Goal: Register for event/course

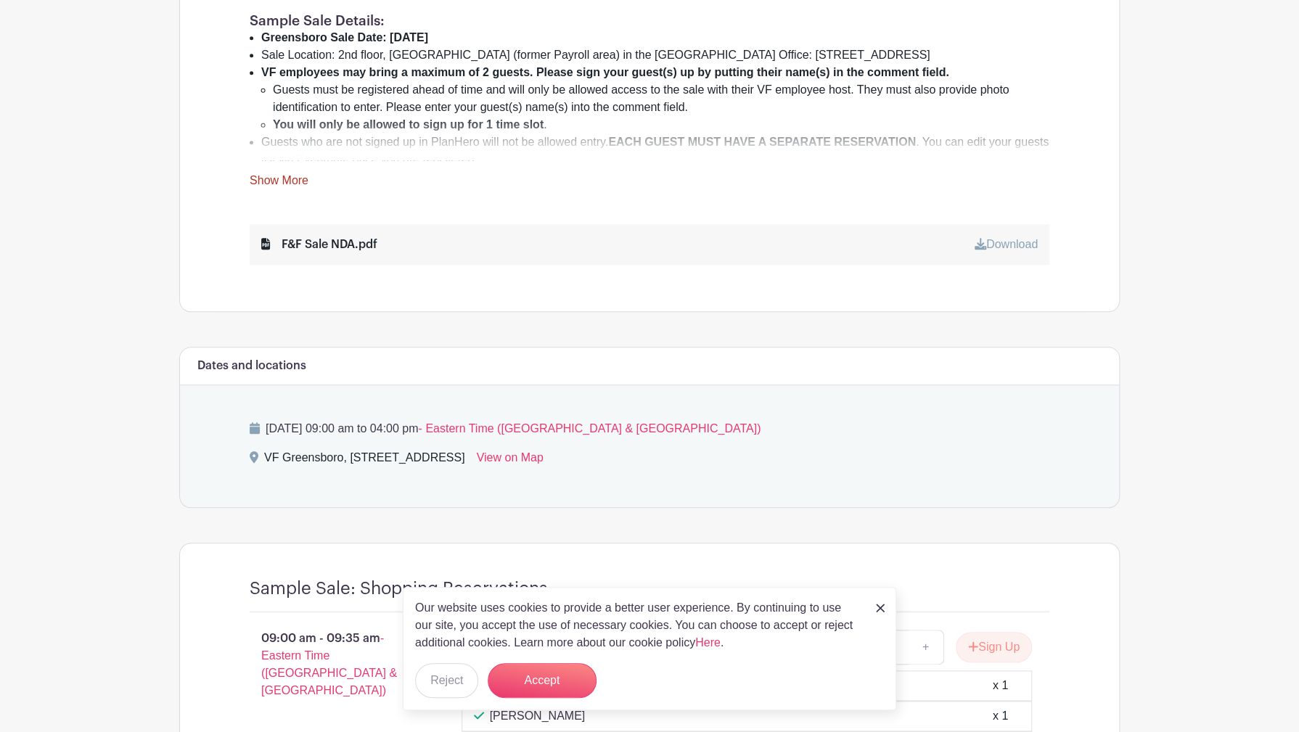
scroll to position [653, 0]
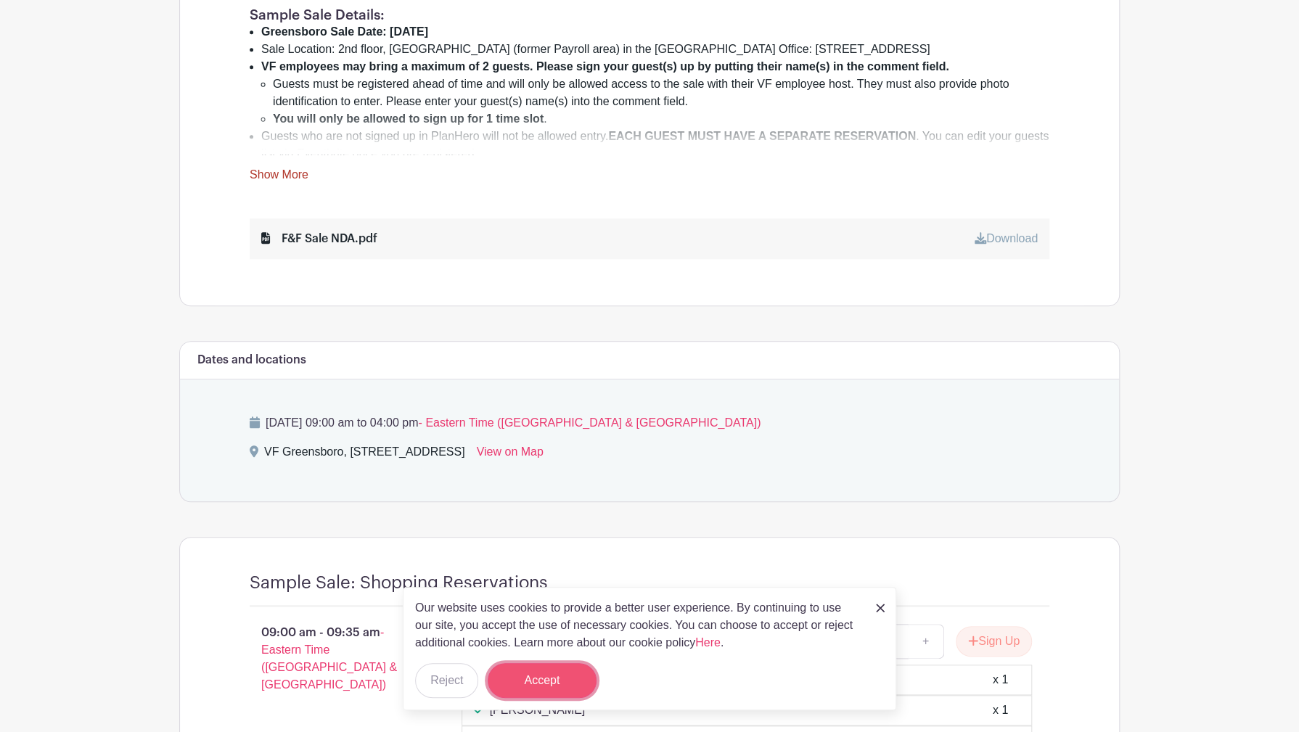
click at [549, 680] on button "Accept" at bounding box center [542, 680] width 109 height 35
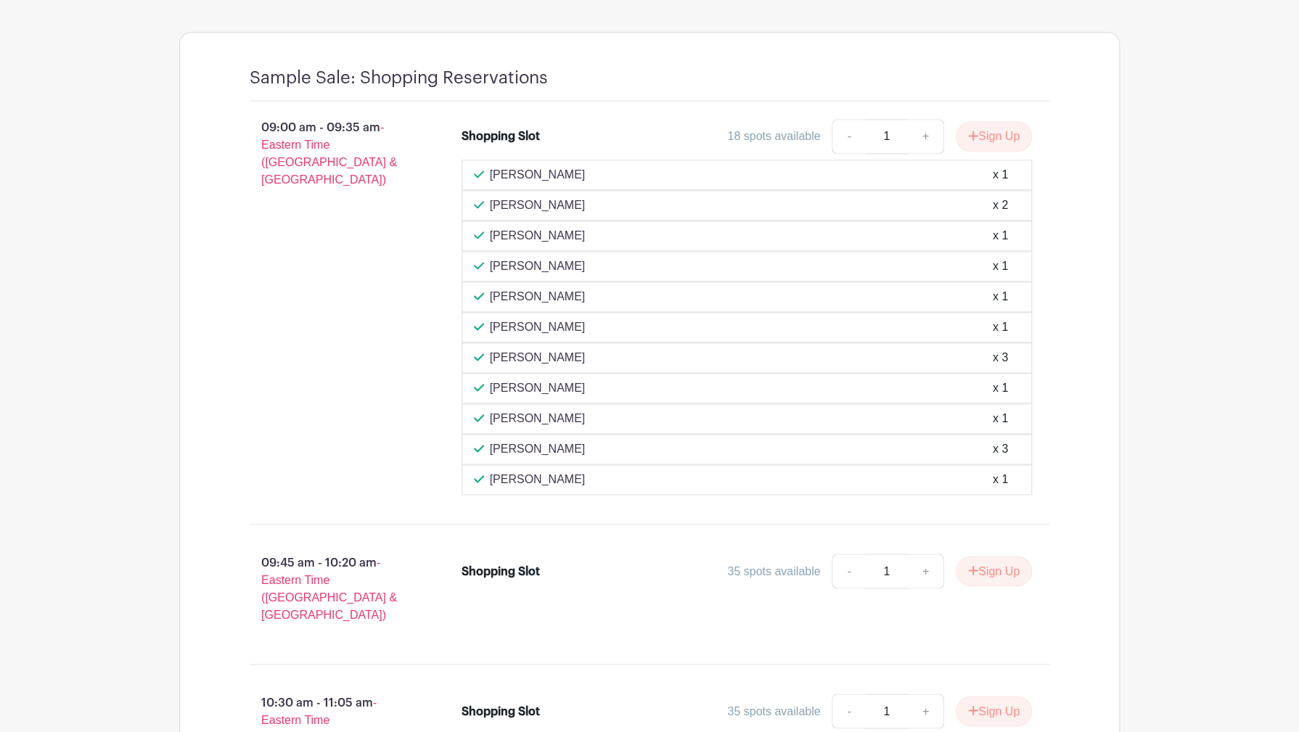
scroll to position [1161, 0]
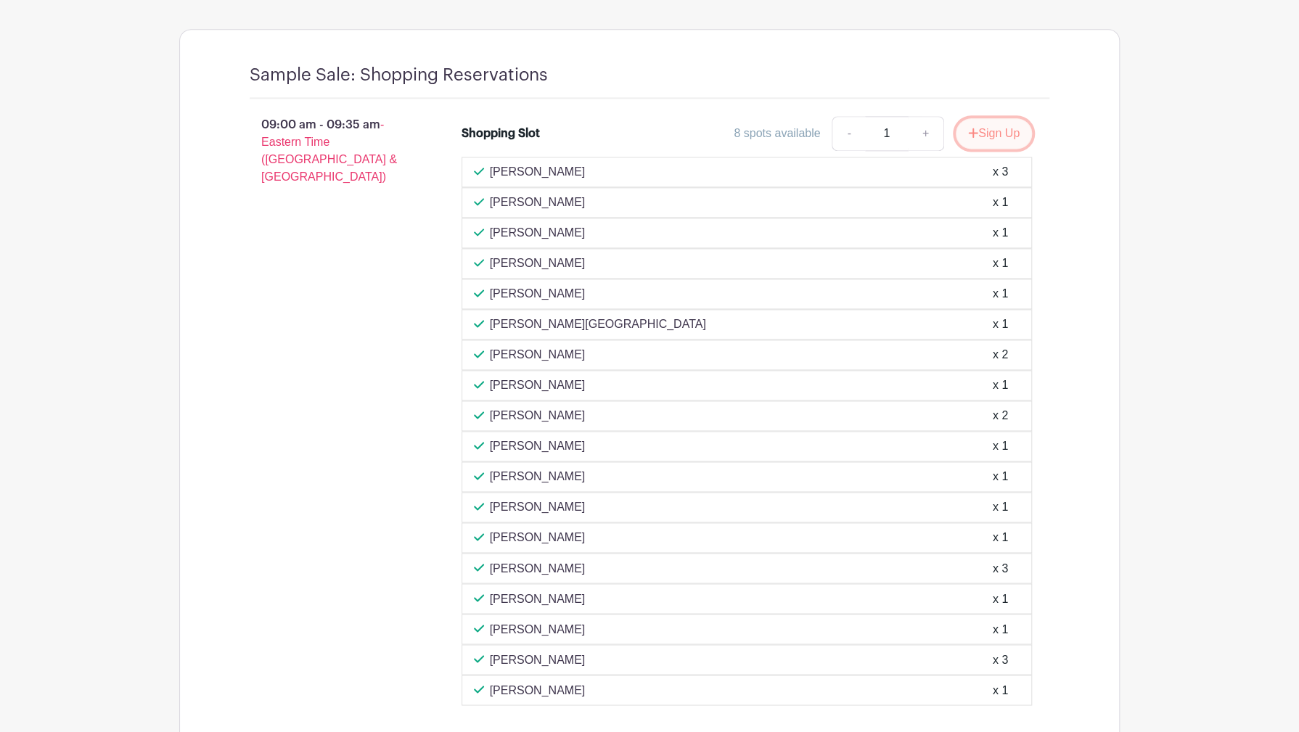
click at [1001, 138] on button "Sign Up" at bounding box center [994, 133] width 76 height 30
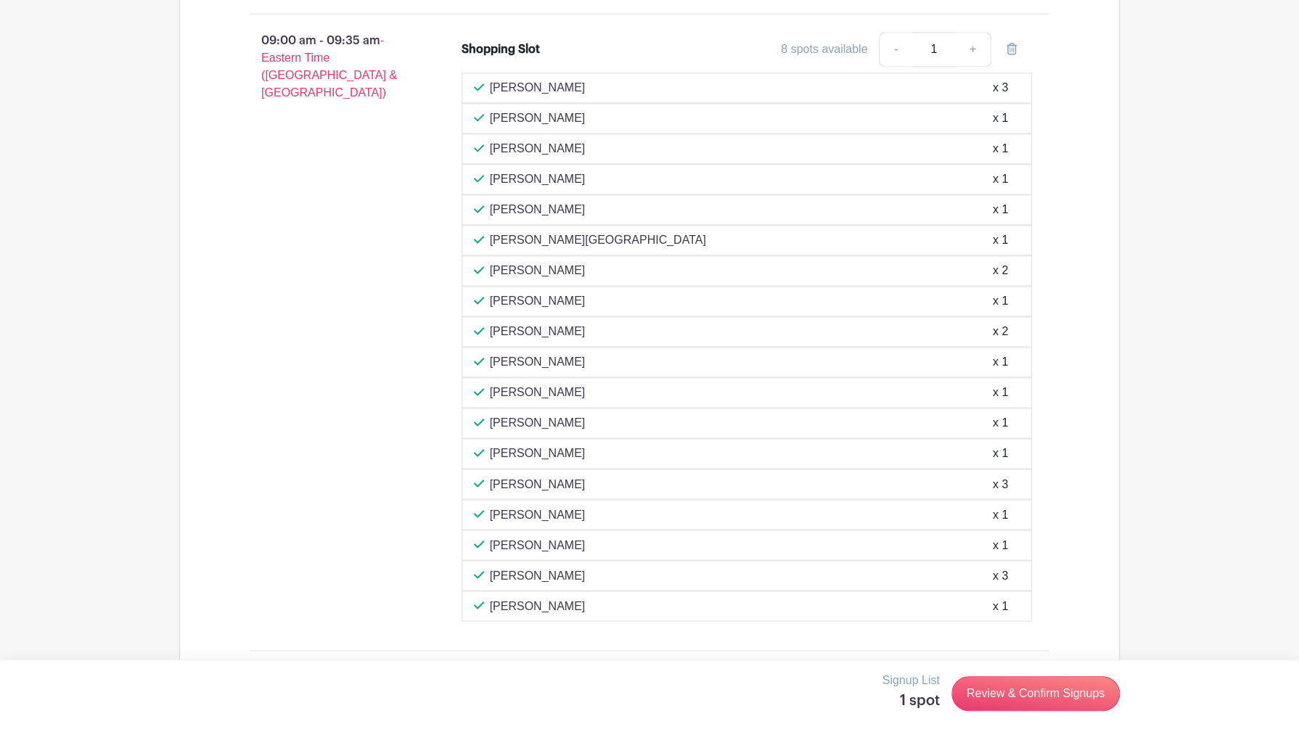
scroll to position [1234, 0]
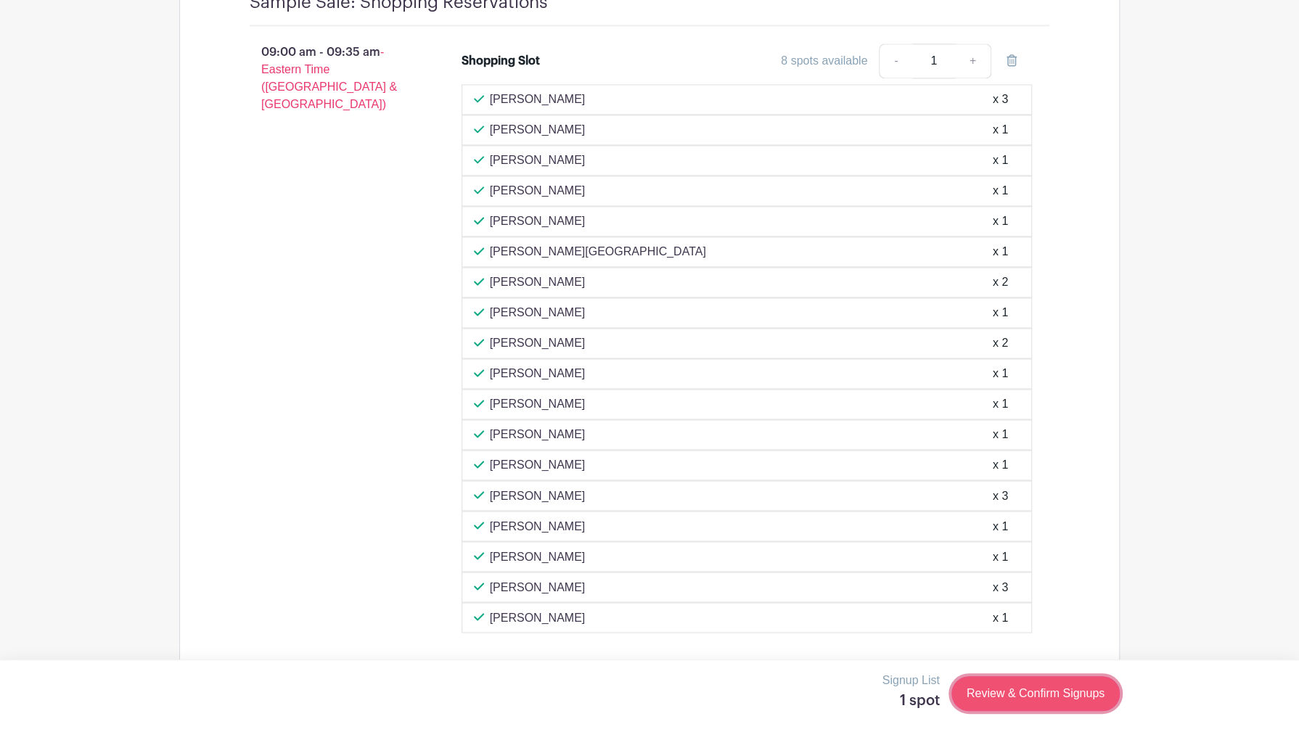
click at [1028, 695] on link "Review & Confirm Signups" at bounding box center [1036, 693] width 168 height 35
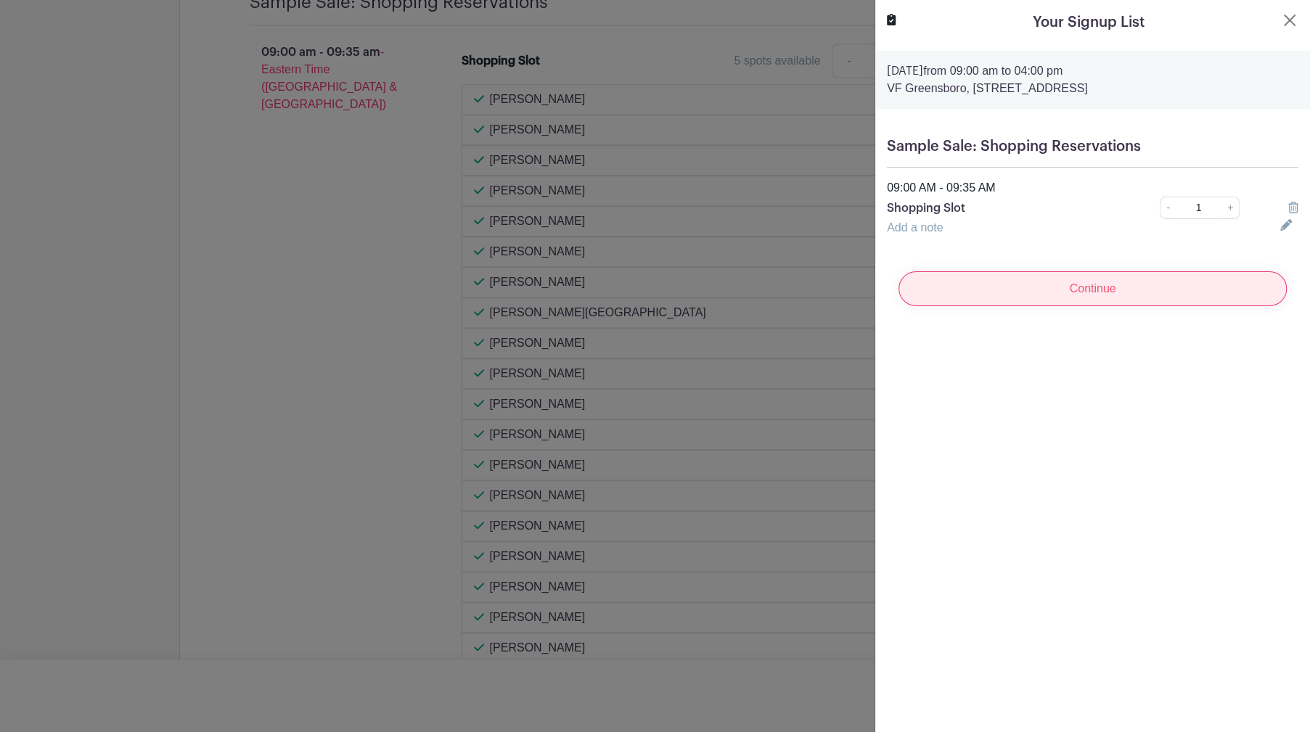
click at [1098, 290] on input "Continue" at bounding box center [1093, 288] width 388 height 35
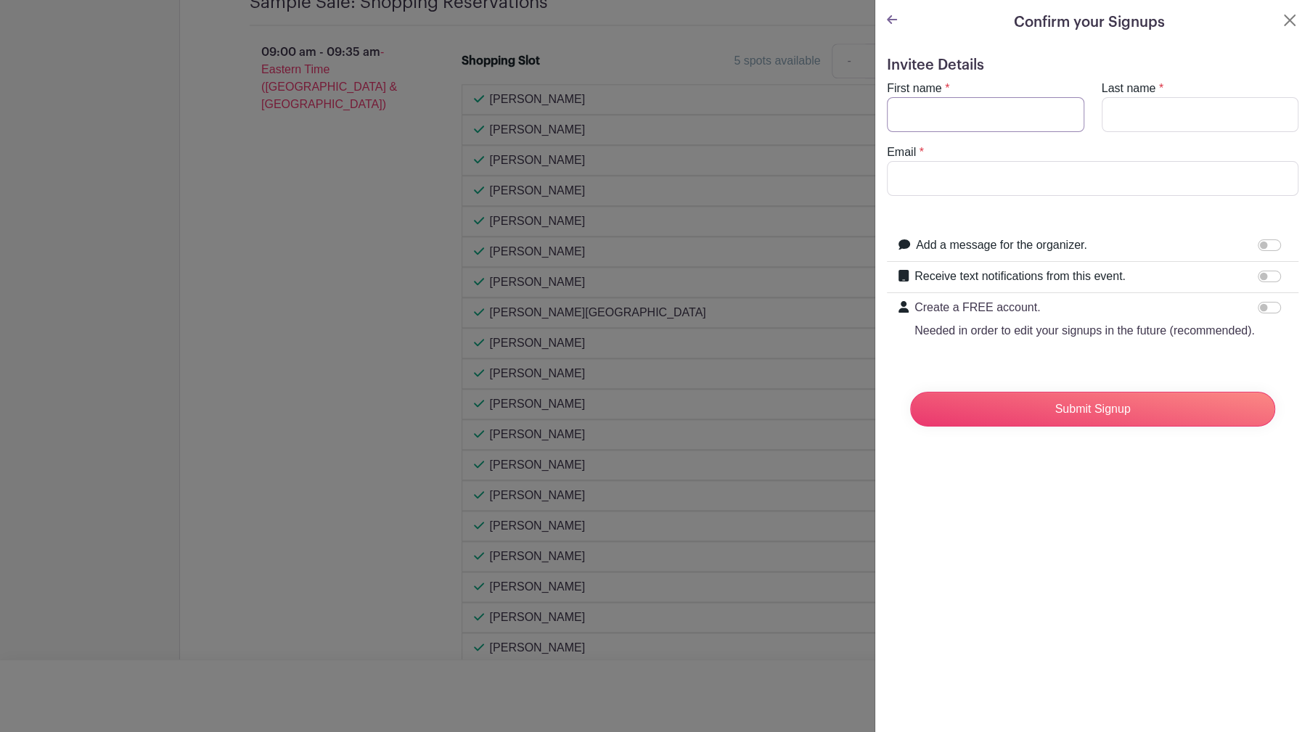
click at [942, 118] on input "First name" at bounding box center [985, 114] width 197 height 35
type input "Sankar"
type input "Sambandham"
drag, startPoint x: 1068, startPoint y: 182, endPoint x: 896, endPoint y: 196, distance: 172.6
click at [896, 196] on form "Invitee Details First name * Sankar Last name * Sambandham Email * sankar_samba…" at bounding box center [1093, 248] width 412 height 382
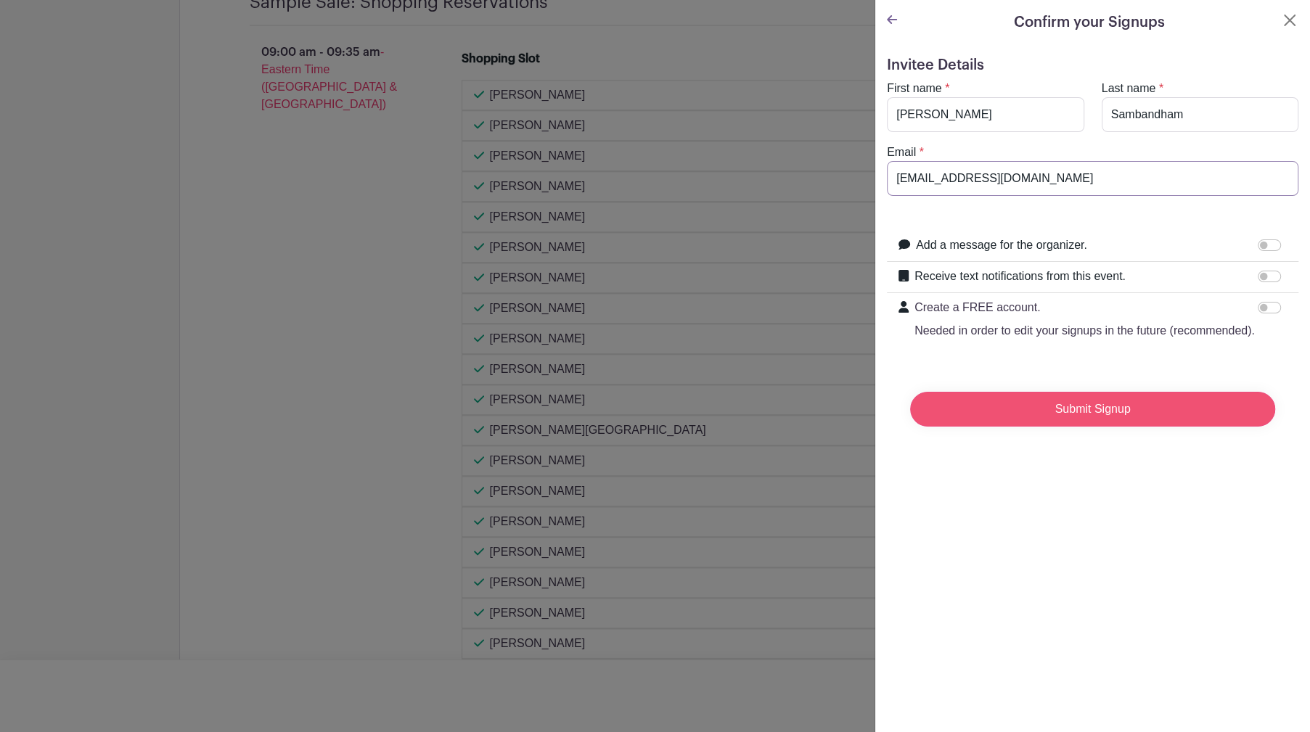
type input "sankar_sambandham@vfc.com"
click at [1107, 427] on input "Submit Signup" at bounding box center [1092, 409] width 365 height 35
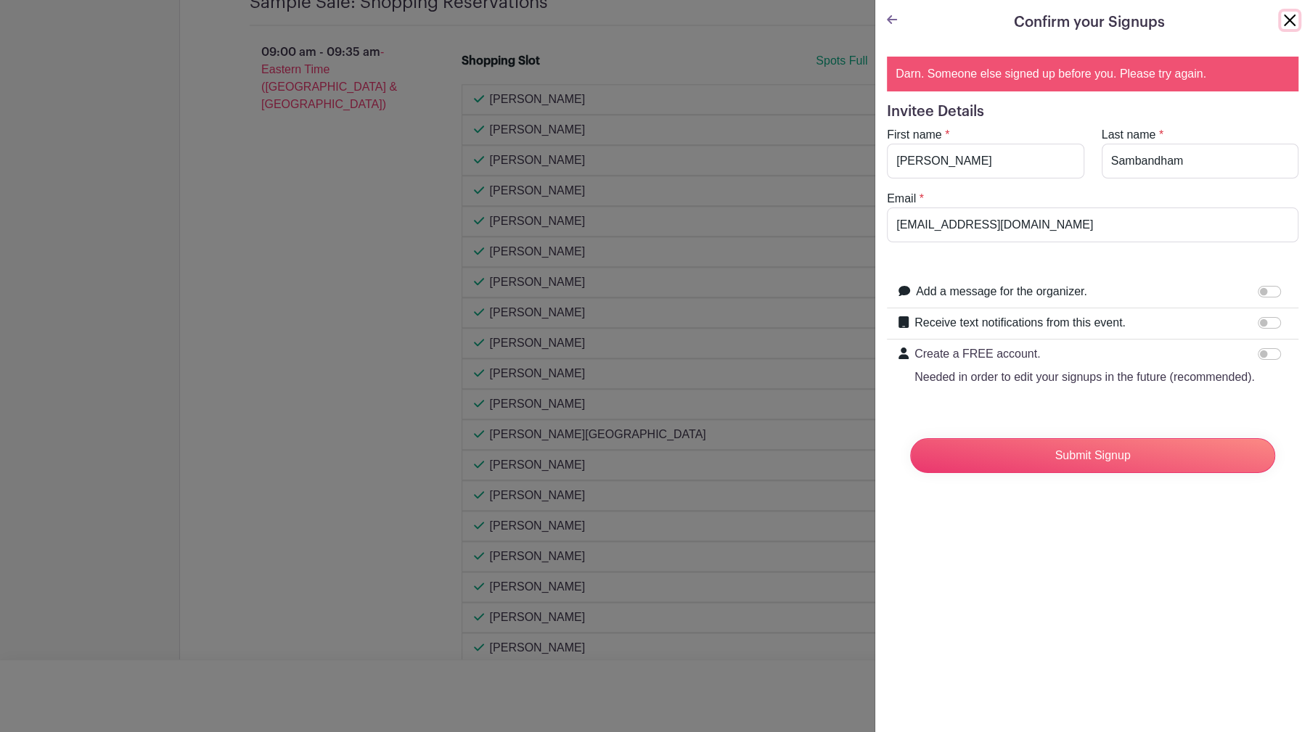
click at [1281, 23] on button "Close" at bounding box center [1289, 20] width 17 height 17
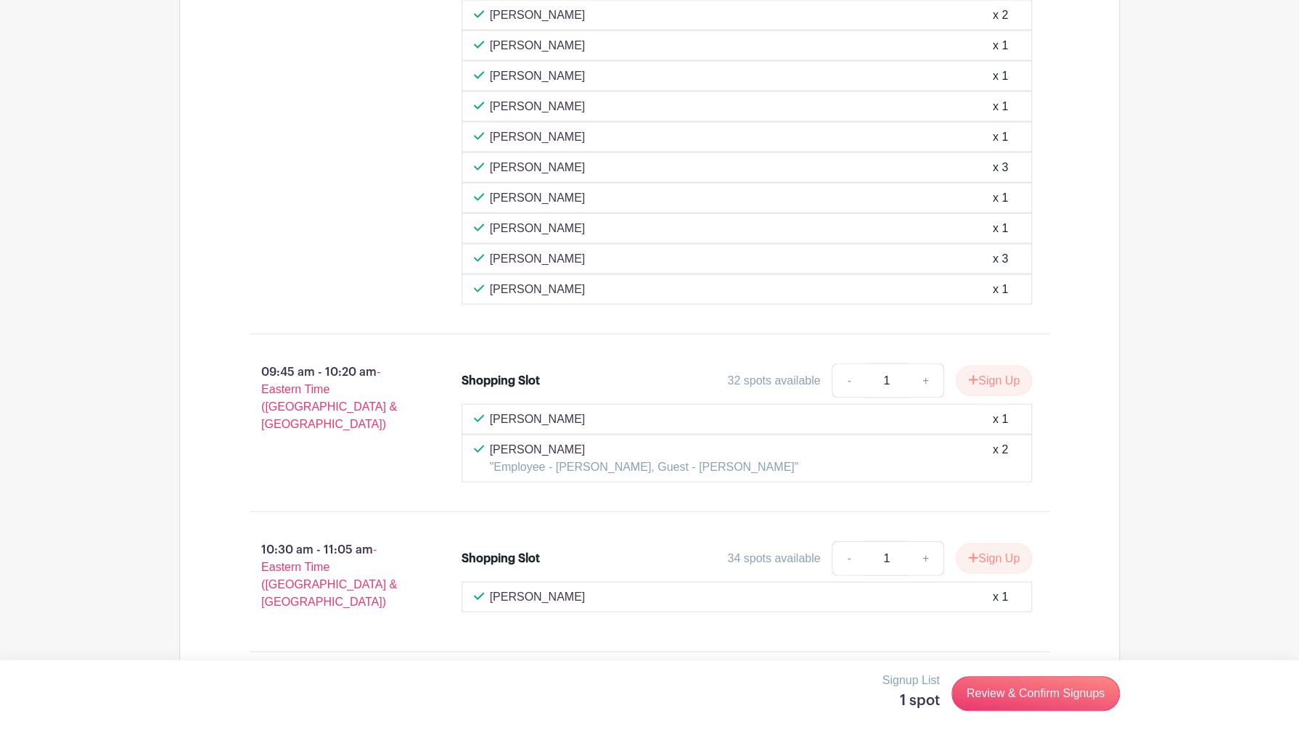
scroll to position [1887, 0]
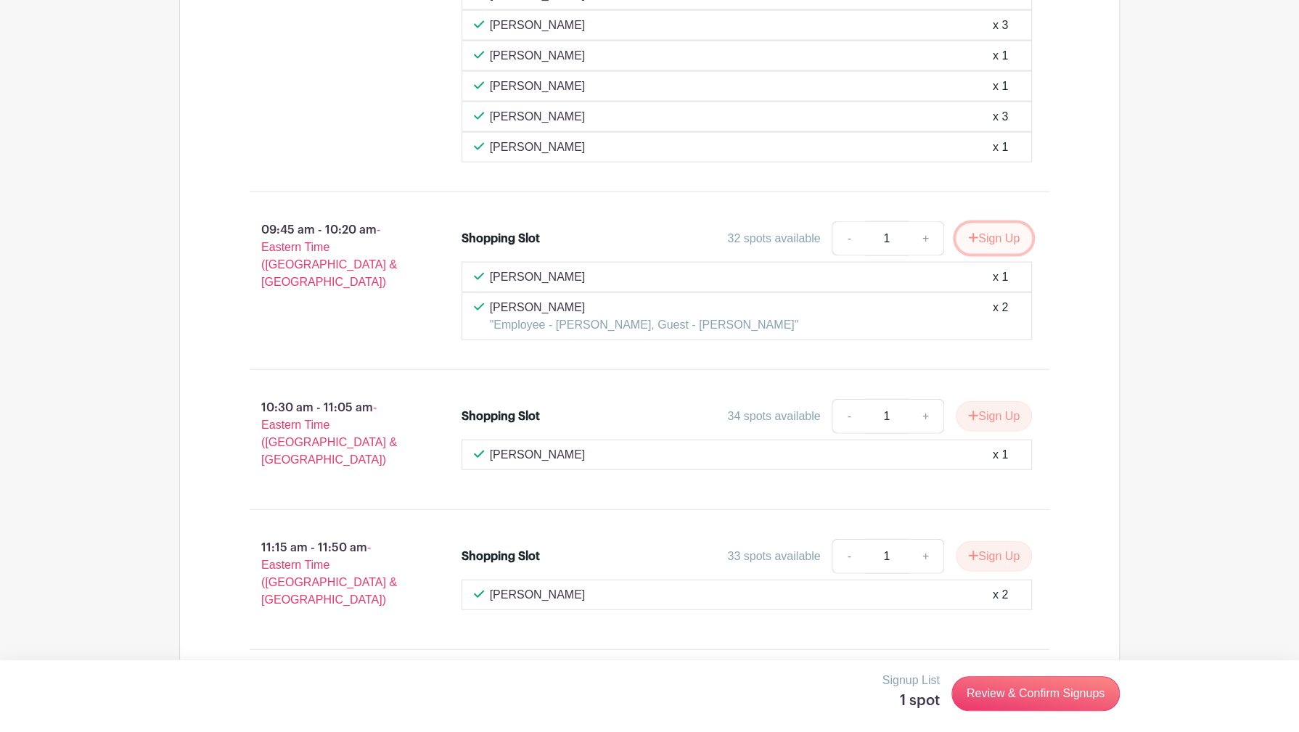
click at [1004, 231] on button "Sign Up" at bounding box center [994, 239] width 76 height 30
click at [1021, 693] on link "Review & Confirm Signups" at bounding box center [1036, 693] width 168 height 35
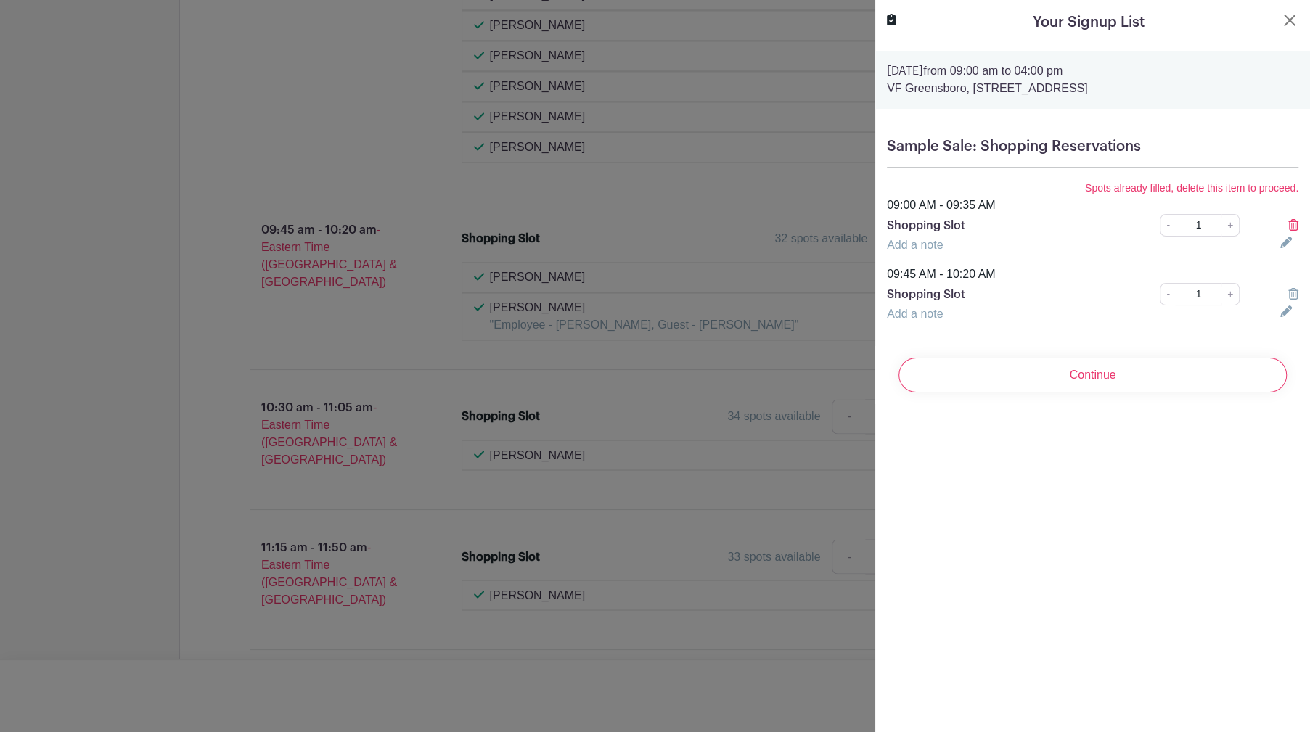
click at [1288, 222] on icon at bounding box center [1293, 225] width 10 height 12
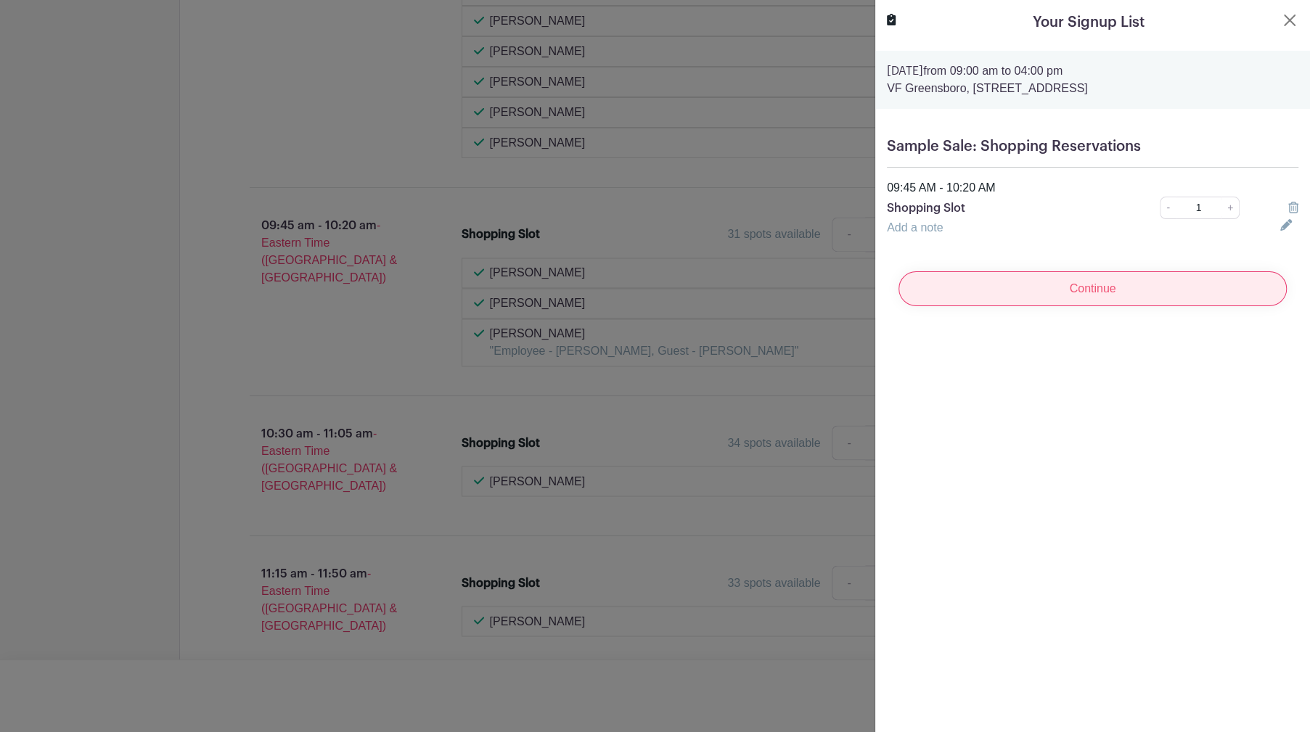
click at [1116, 292] on input "Continue" at bounding box center [1093, 288] width 388 height 35
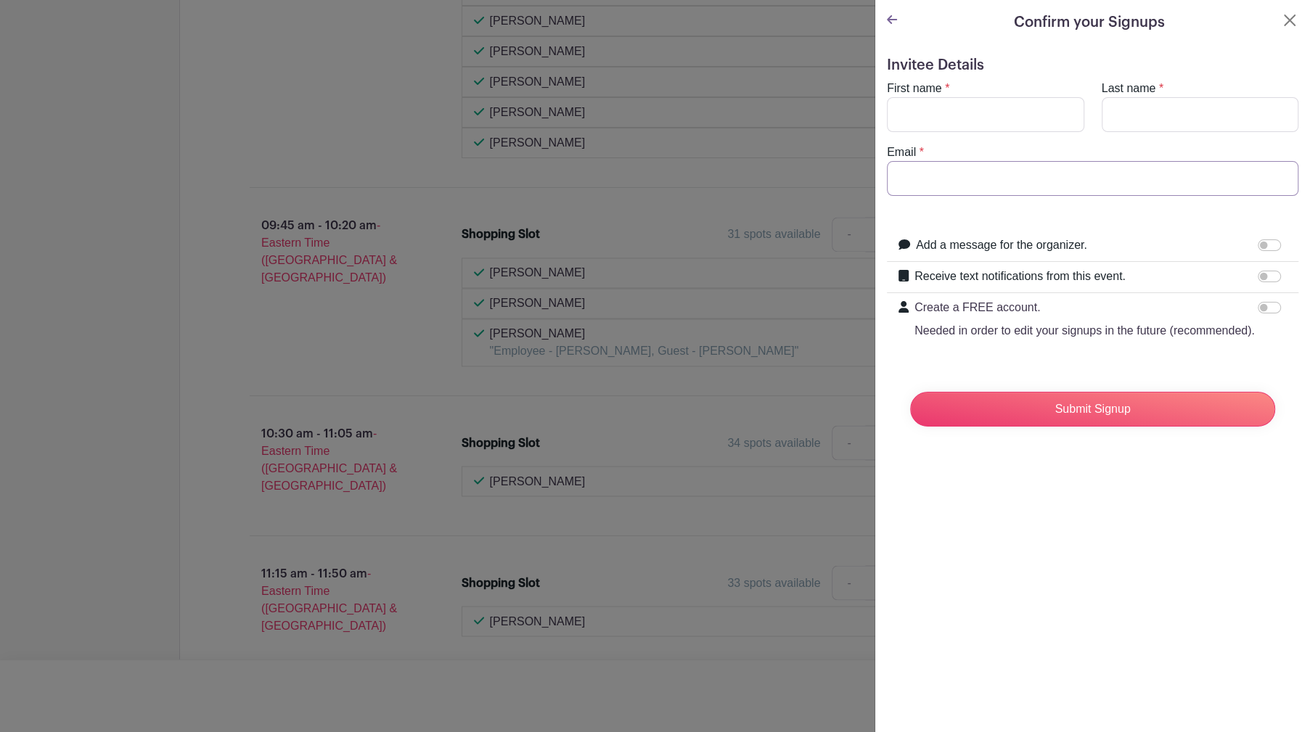
click at [915, 171] on input "Email" at bounding box center [1093, 178] width 412 height 35
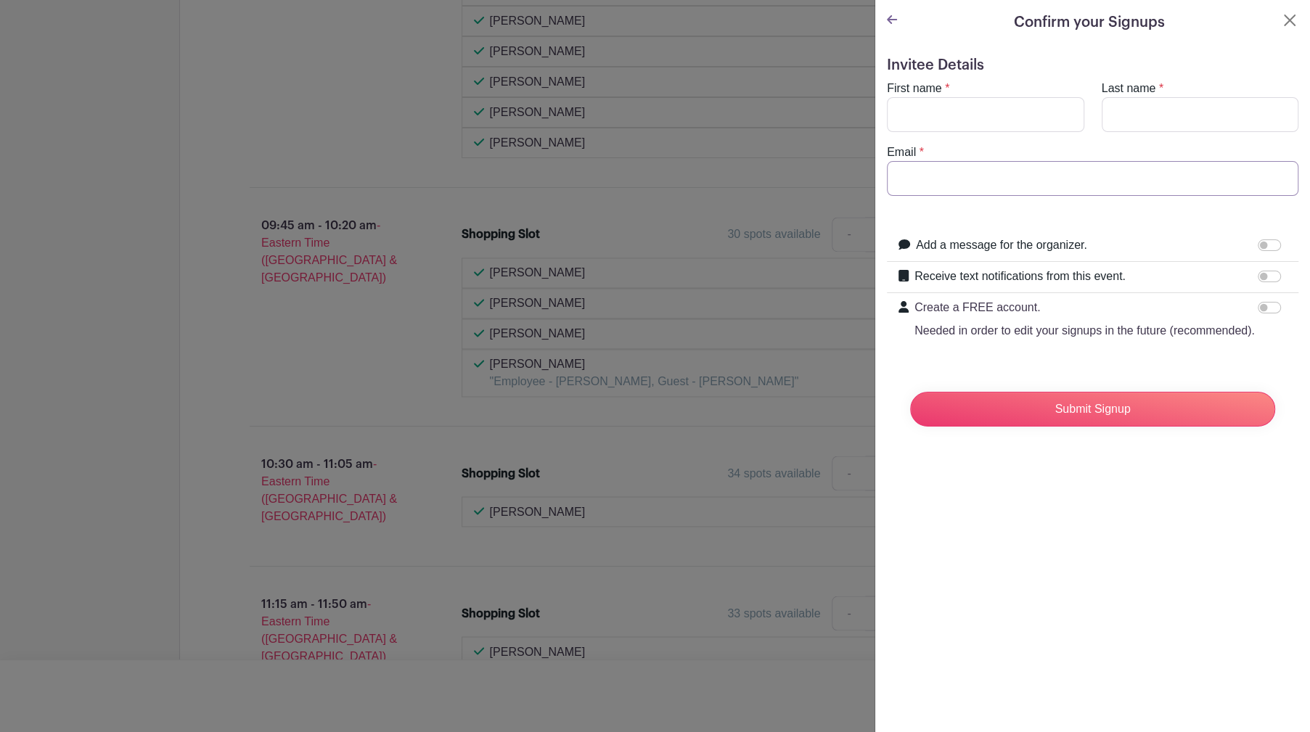
paste input "sankar_sambandham@vfc.com"
type input "sankar_sambandham@vfc.com"
click at [918, 116] on input "First name" at bounding box center [985, 114] width 197 height 35
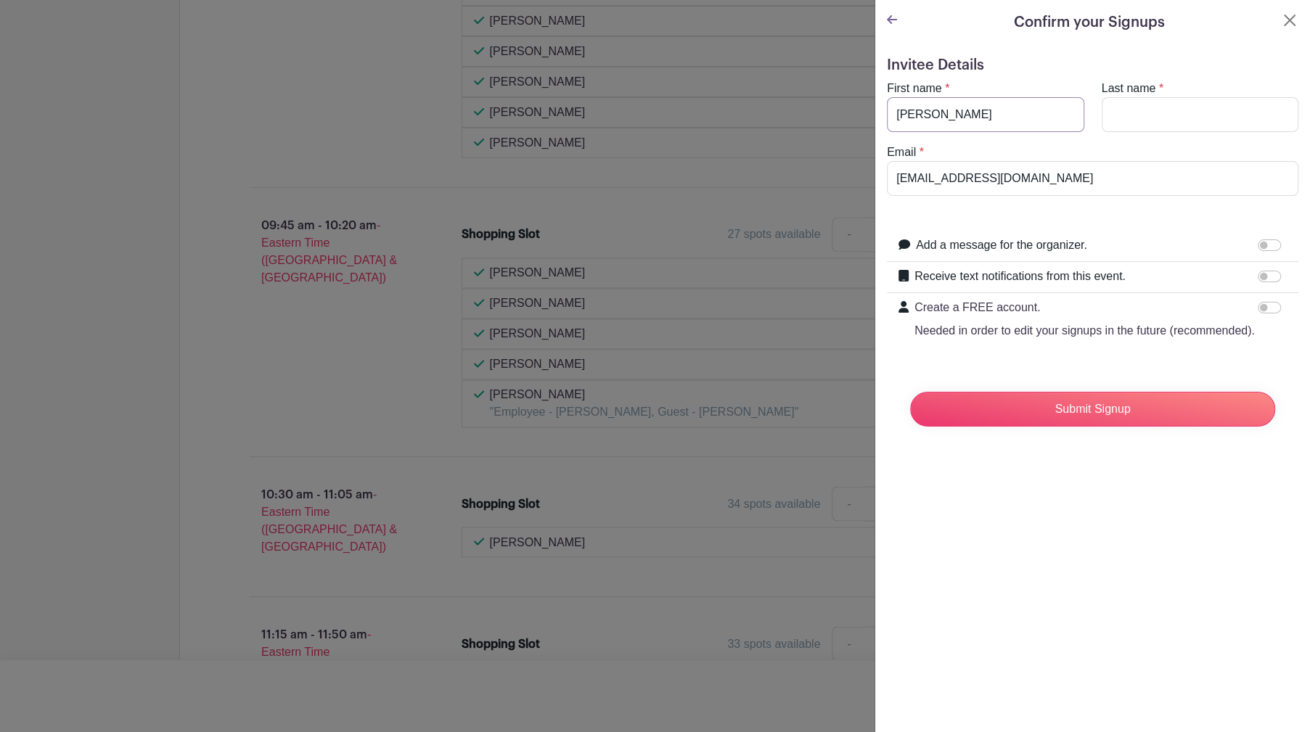
type input "Sankar"
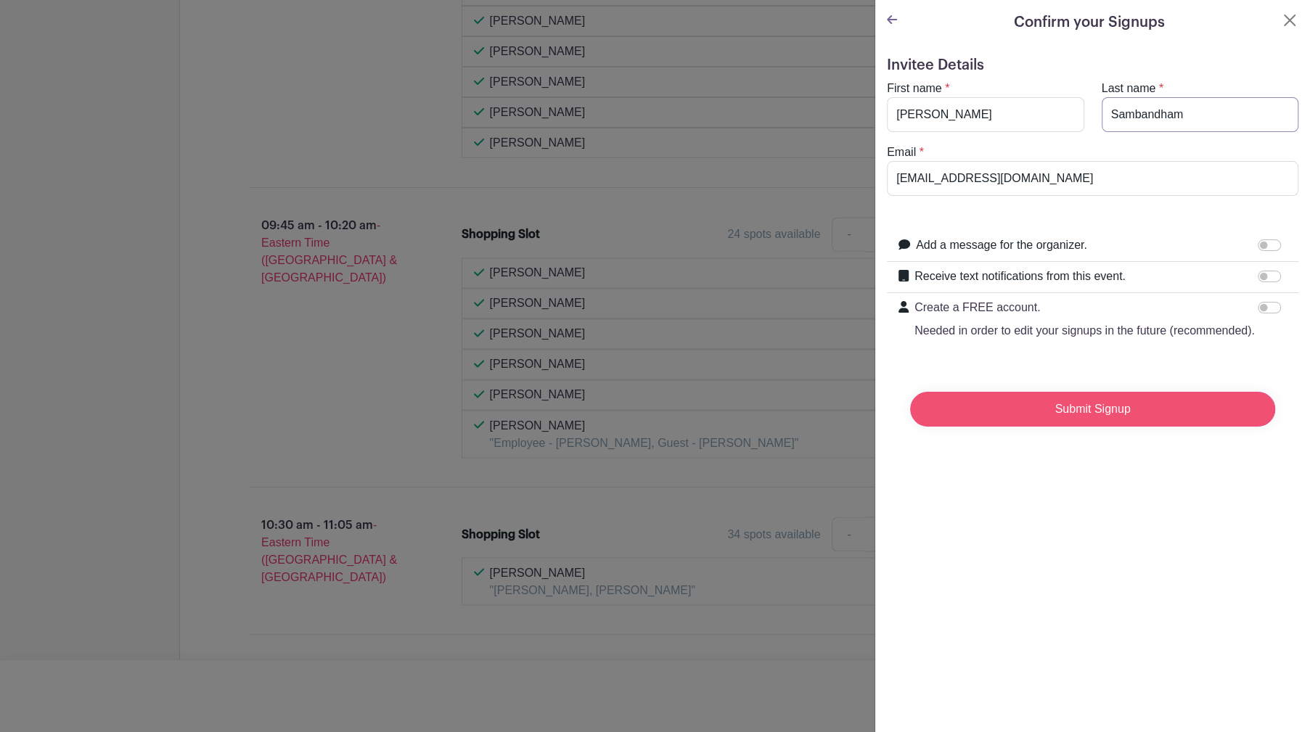
type input "Sambandham"
click at [1091, 427] on input "Submit Signup" at bounding box center [1092, 409] width 365 height 35
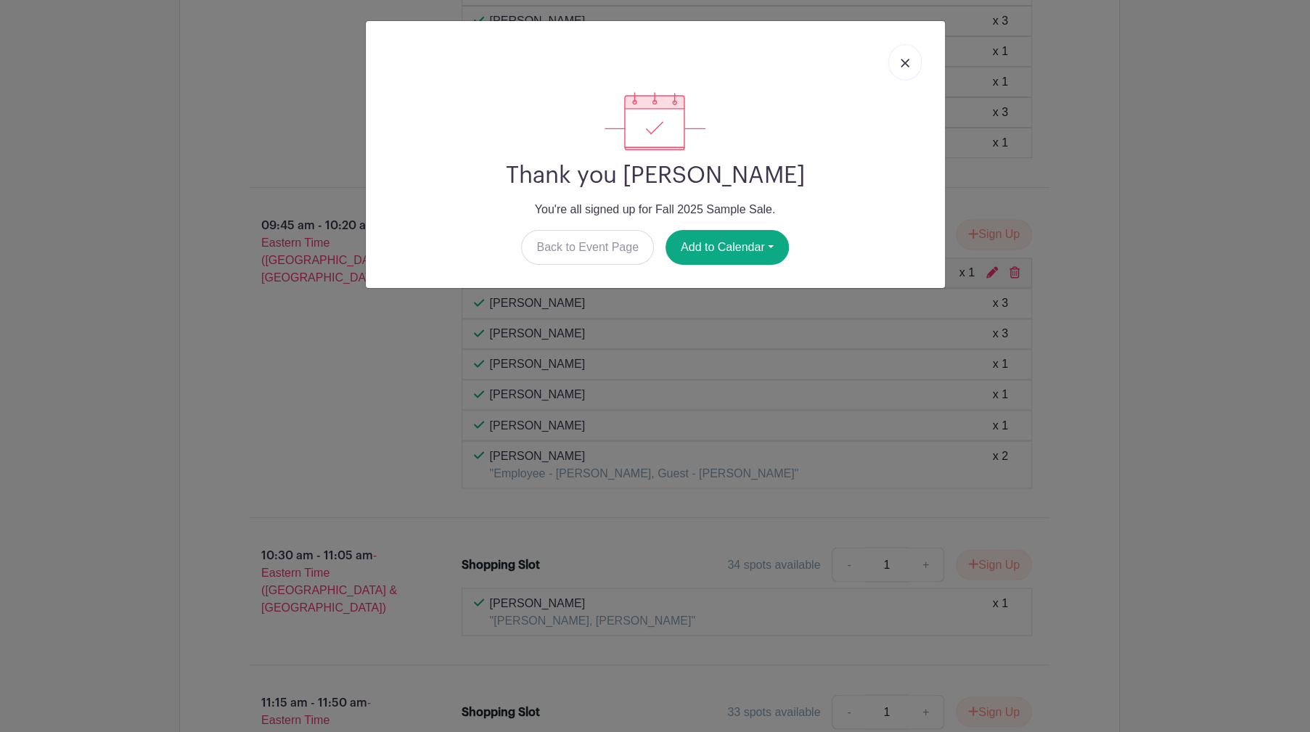
click at [904, 62] on img at bounding box center [905, 63] width 9 height 9
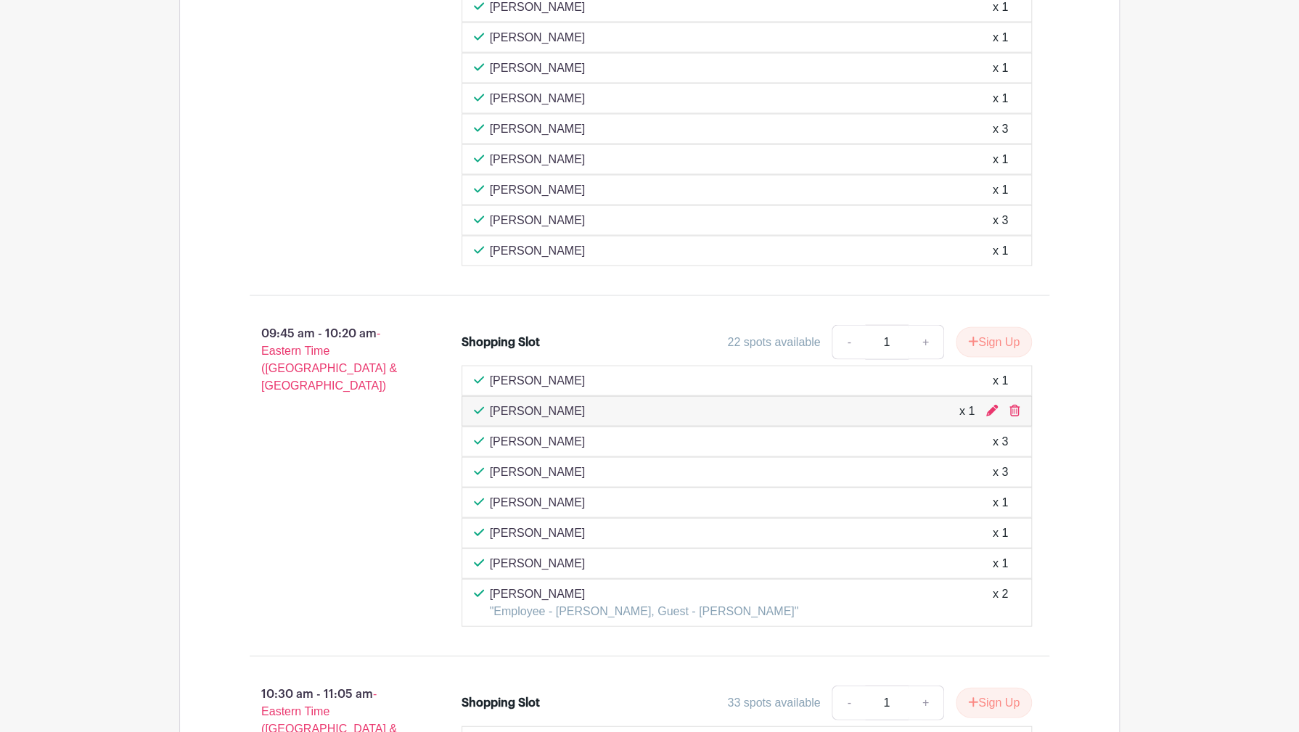
scroll to position [1960, 0]
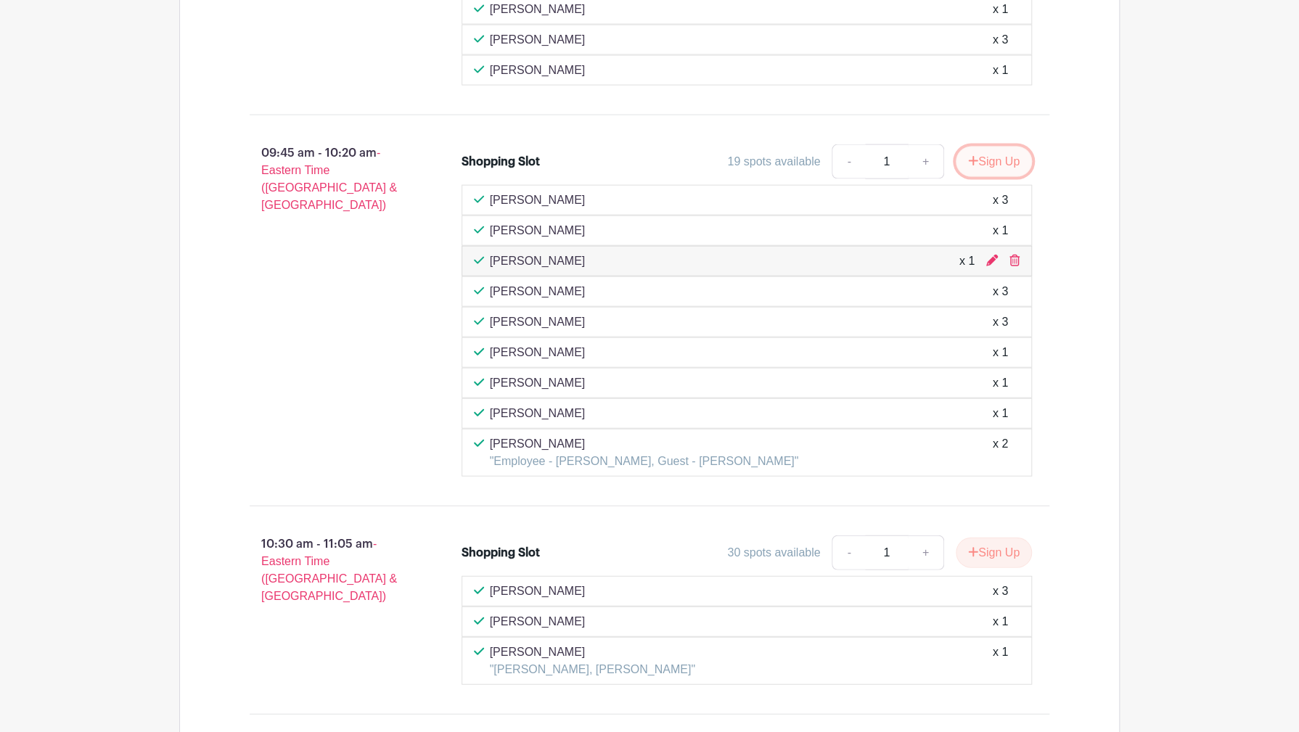
click at [994, 160] on button "Sign Up" at bounding box center [994, 162] width 76 height 30
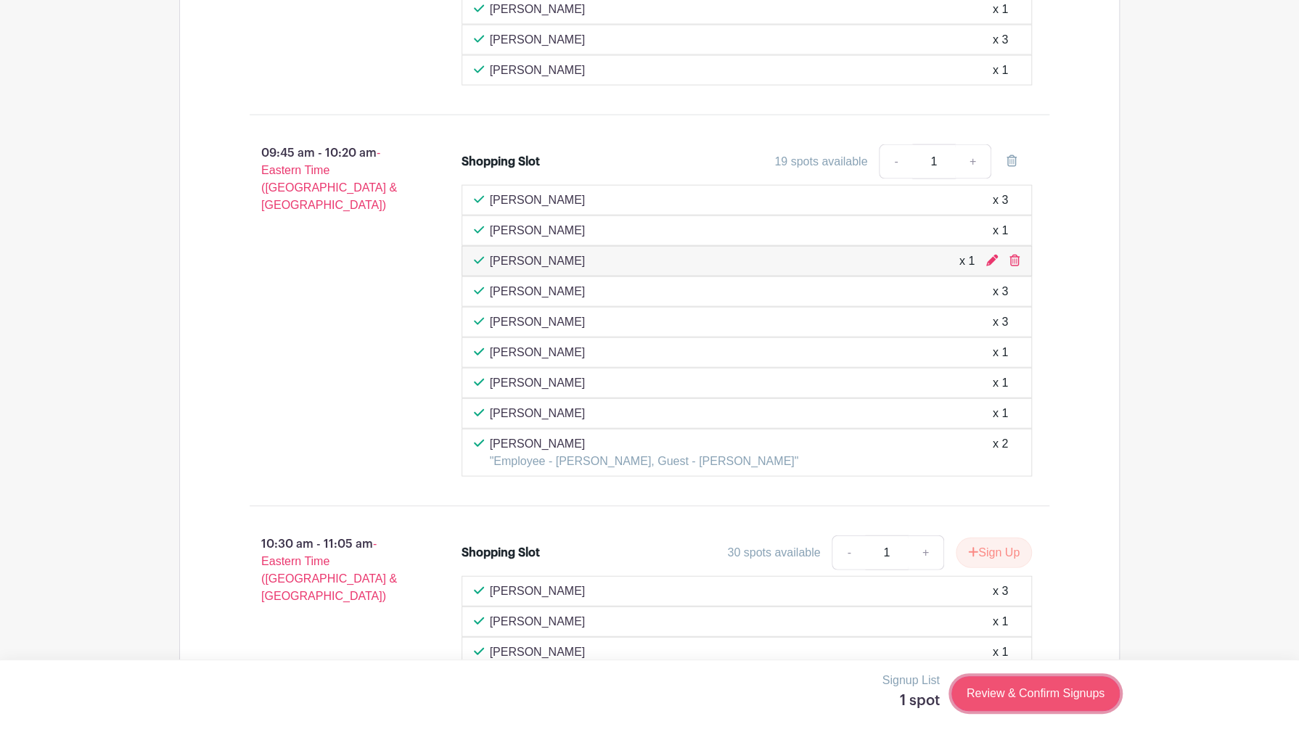
click at [1006, 692] on link "Review & Confirm Signups" at bounding box center [1036, 693] width 168 height 35
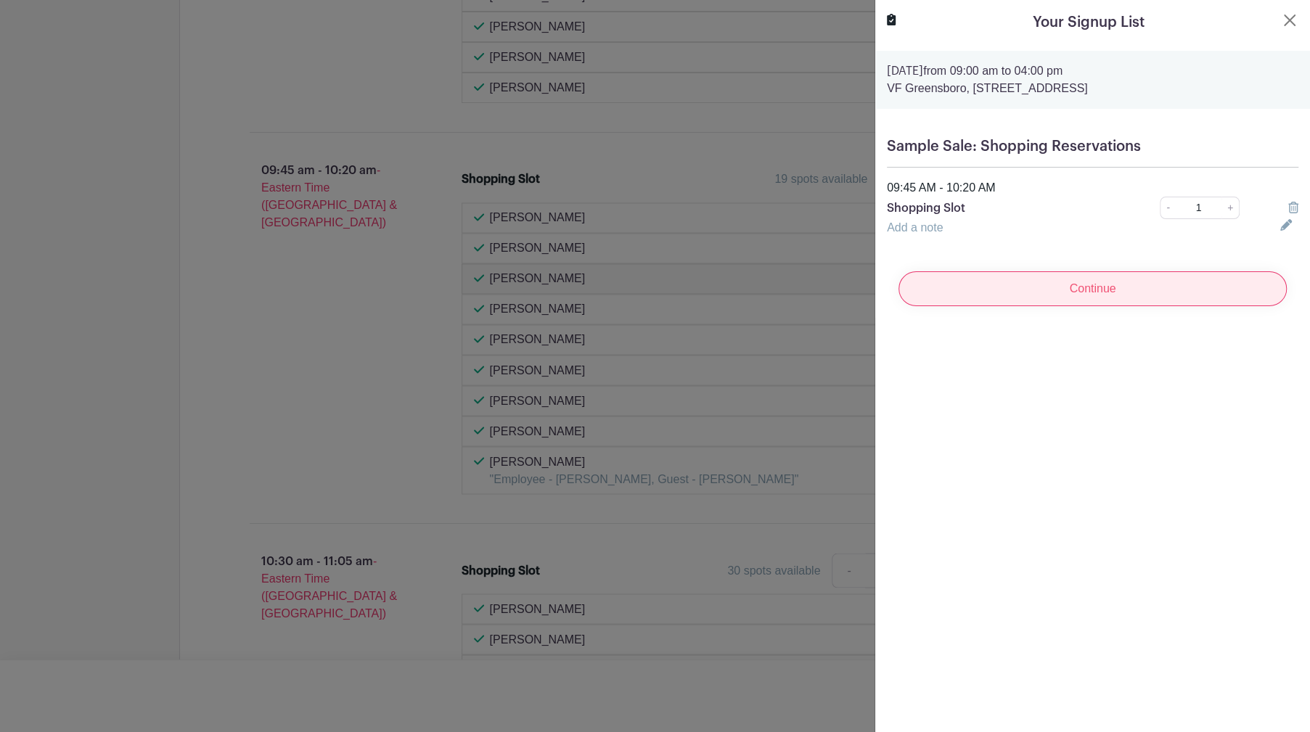
click at [1097, 295] on input "Continue" at bounding box center [1093, 288] width 388 height 35
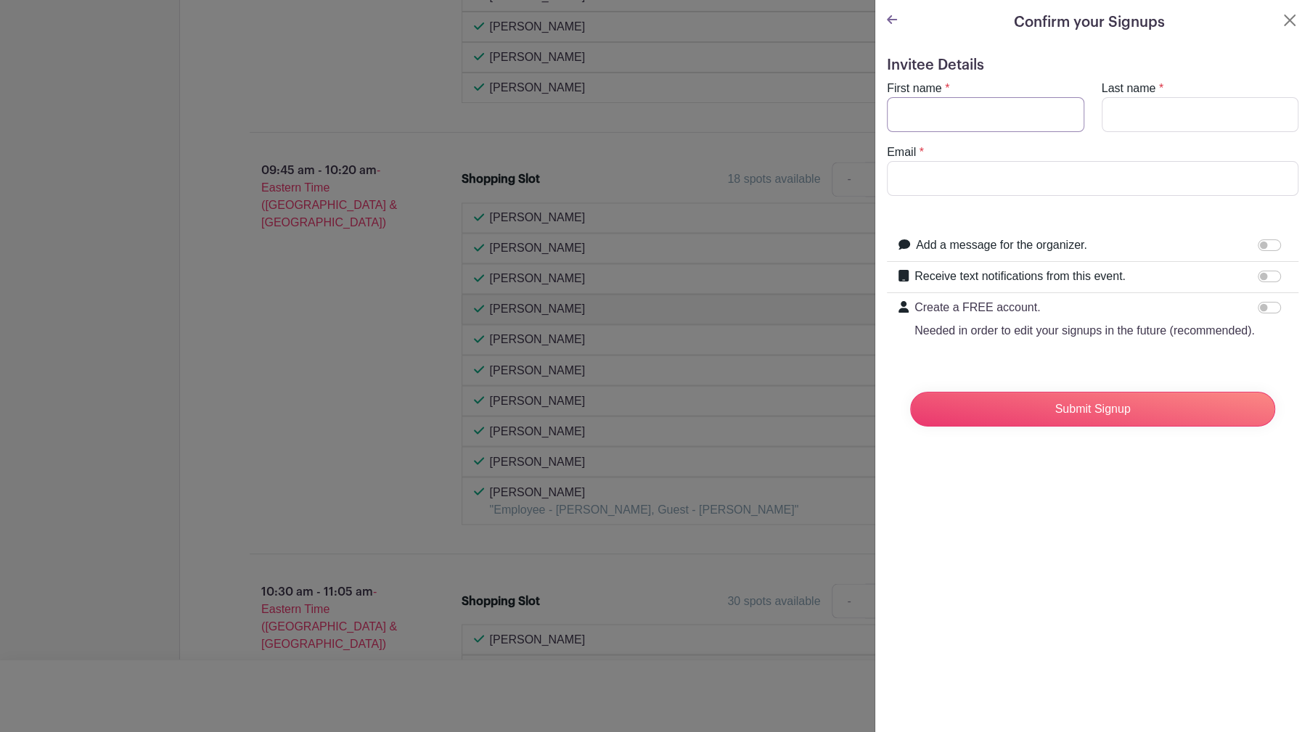
click at [931, 115] on input "First name" at bounding box center [985, 114] width 197 height 35
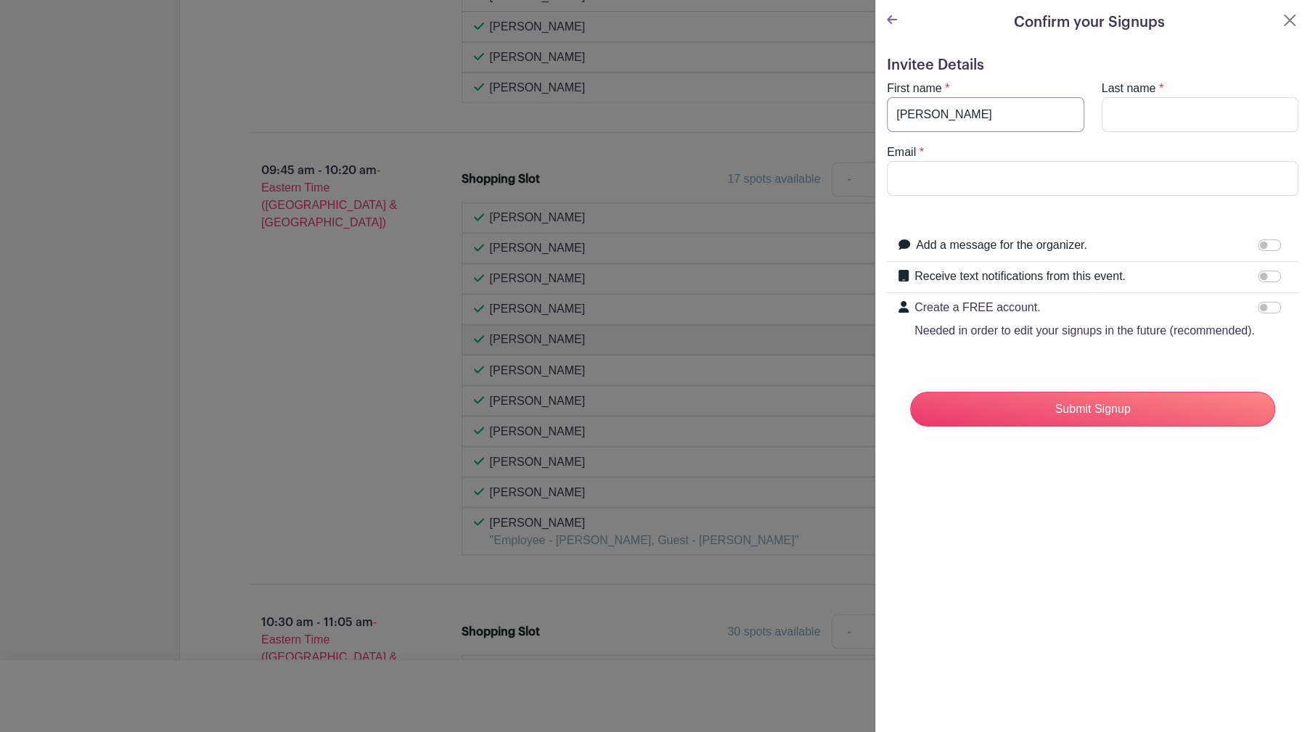
type input "Sujatha"
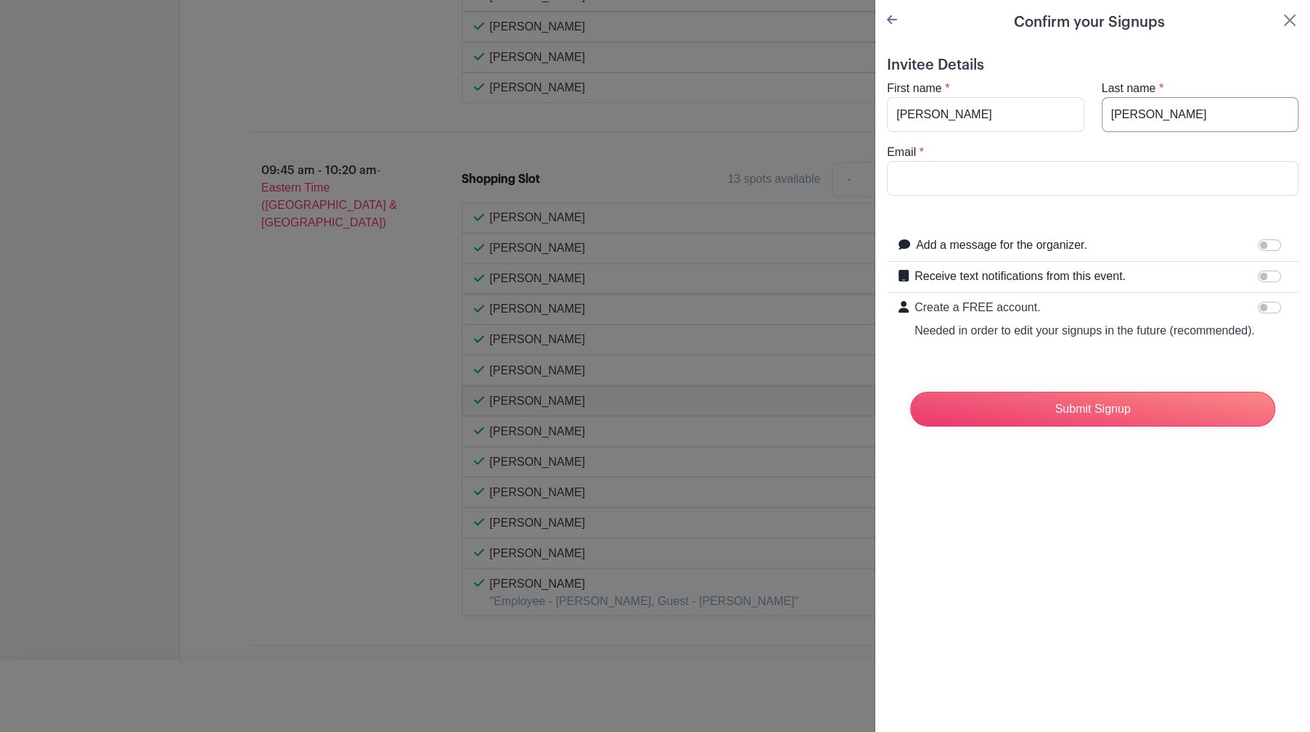
type input "Sankar"
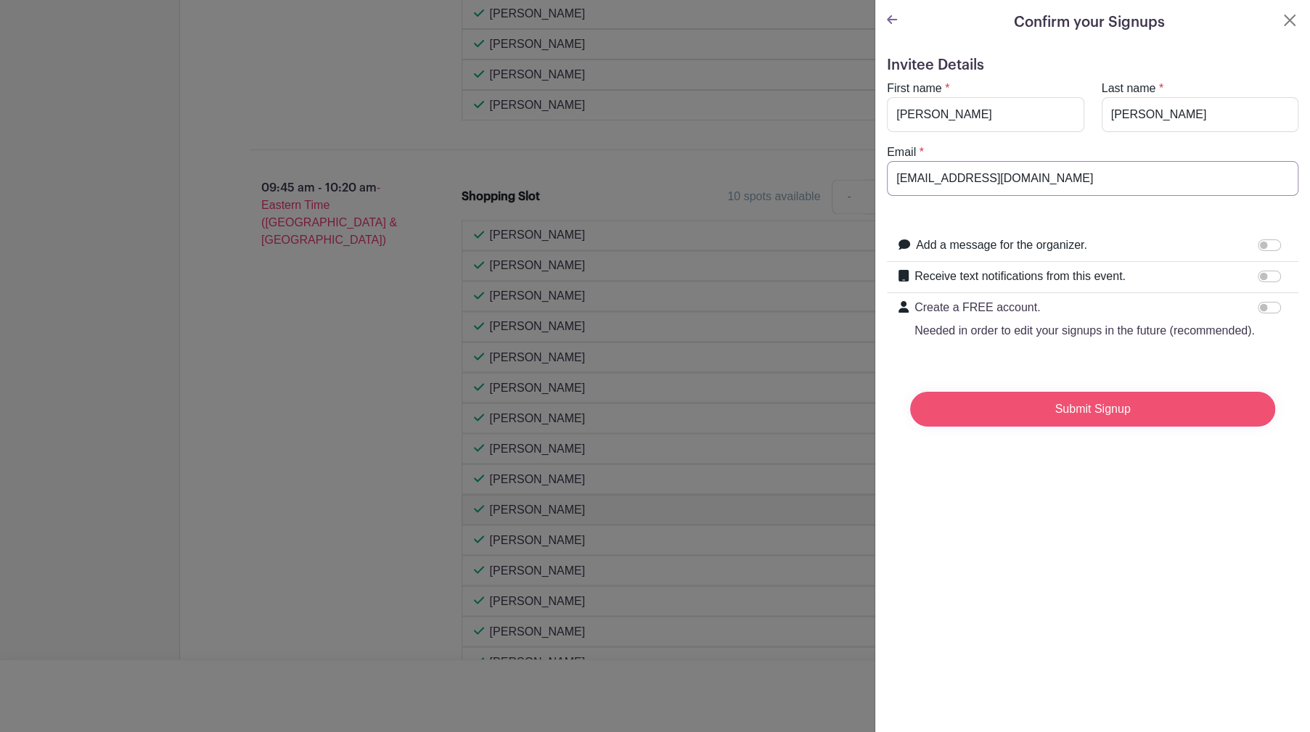
type input "sujasankar@yahoo.com"
click at [1124, 427] on input "Submit Signup" at bounding box center [1092, 409] width 365 height 35
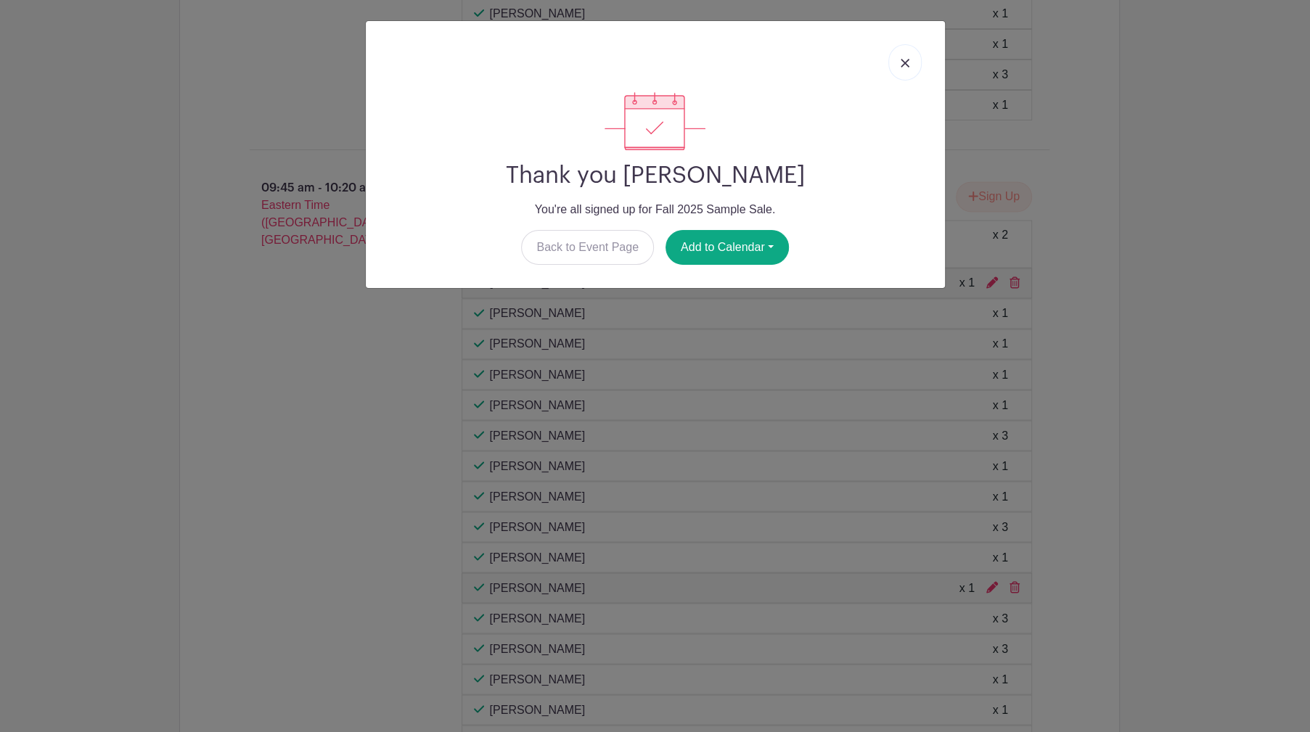
click at [904, 64] on img at bounding box center [905, 63] width 9 height 9
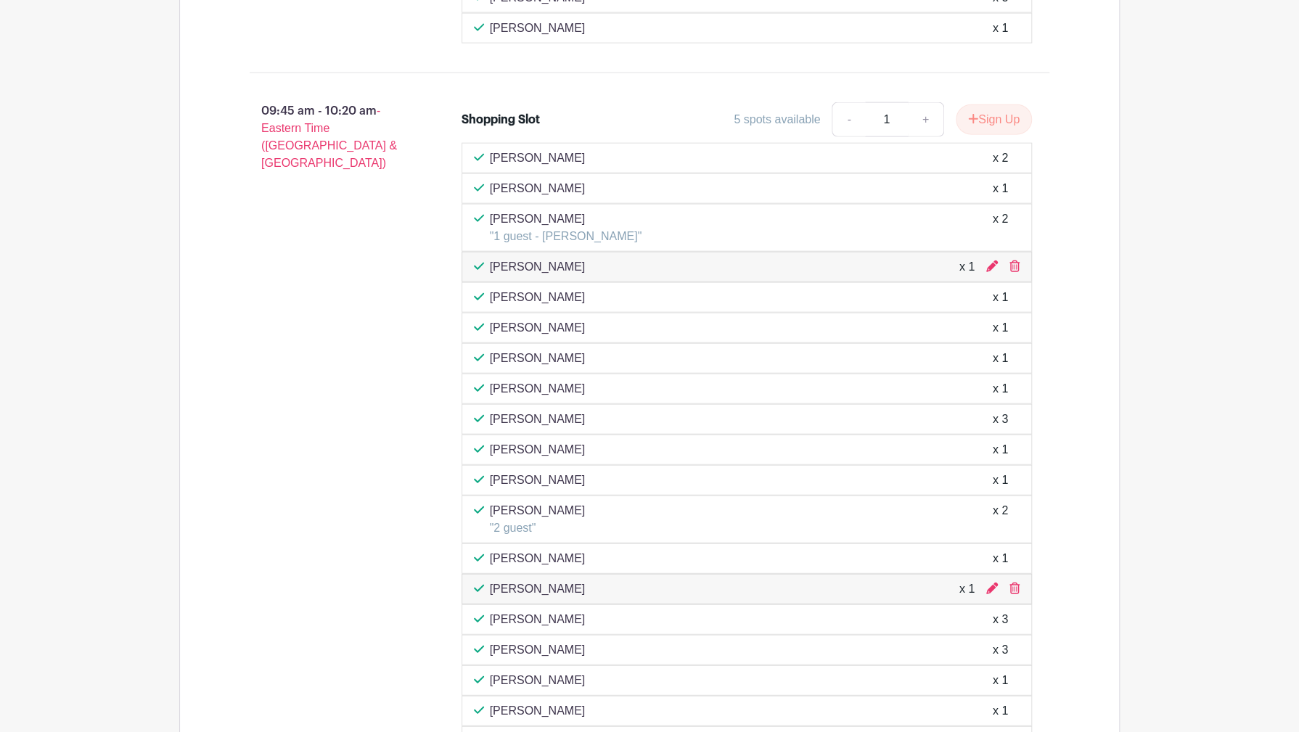
scroll to position [2032, 0]
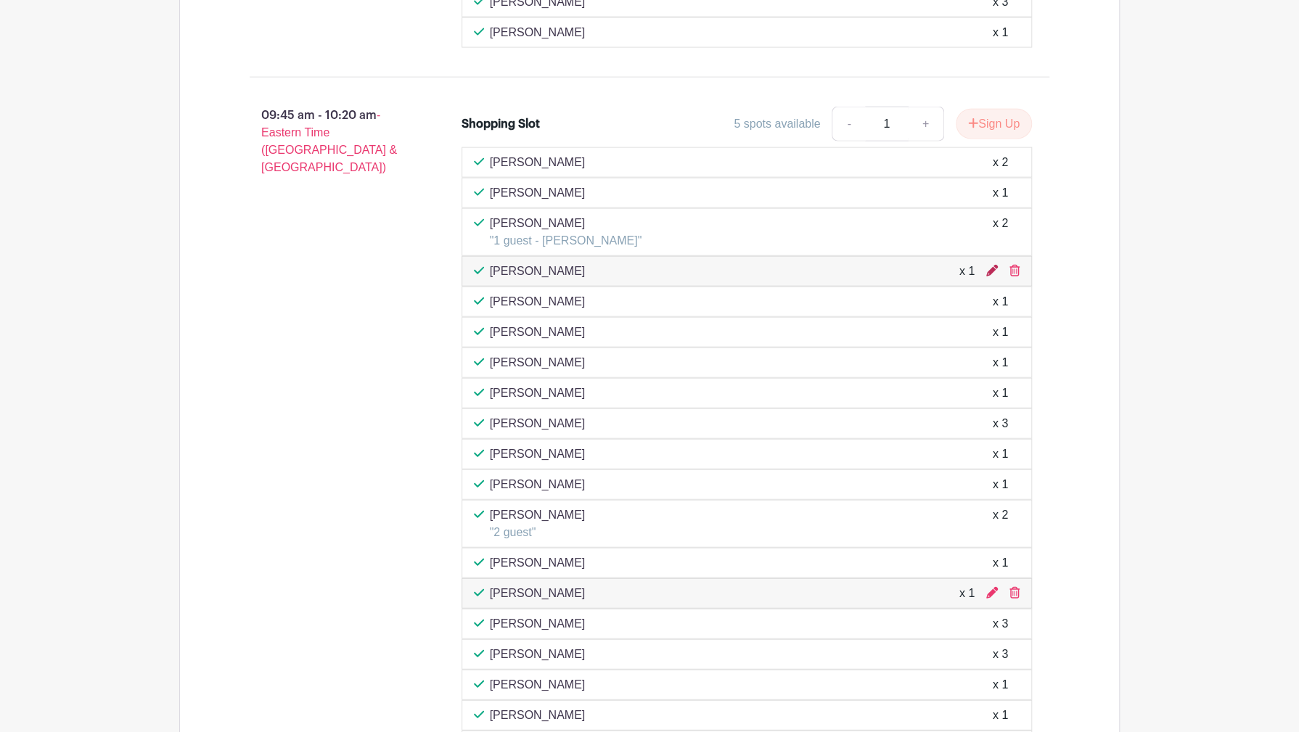
click at [990, 265] on icon at bounding box center [992, 271] width 12 height 12
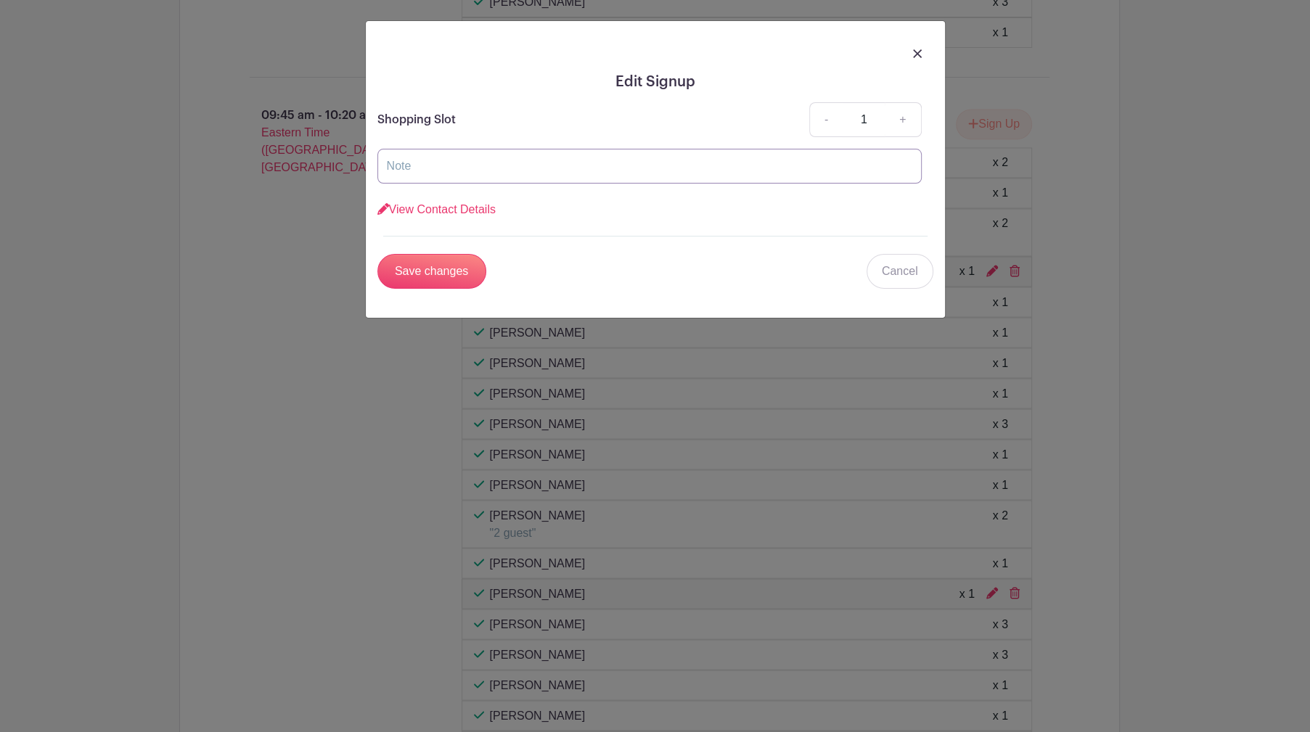
click at [538, 163] on input "text" at bounding box center [649, 166] width 544 height 35
type input "Guest"
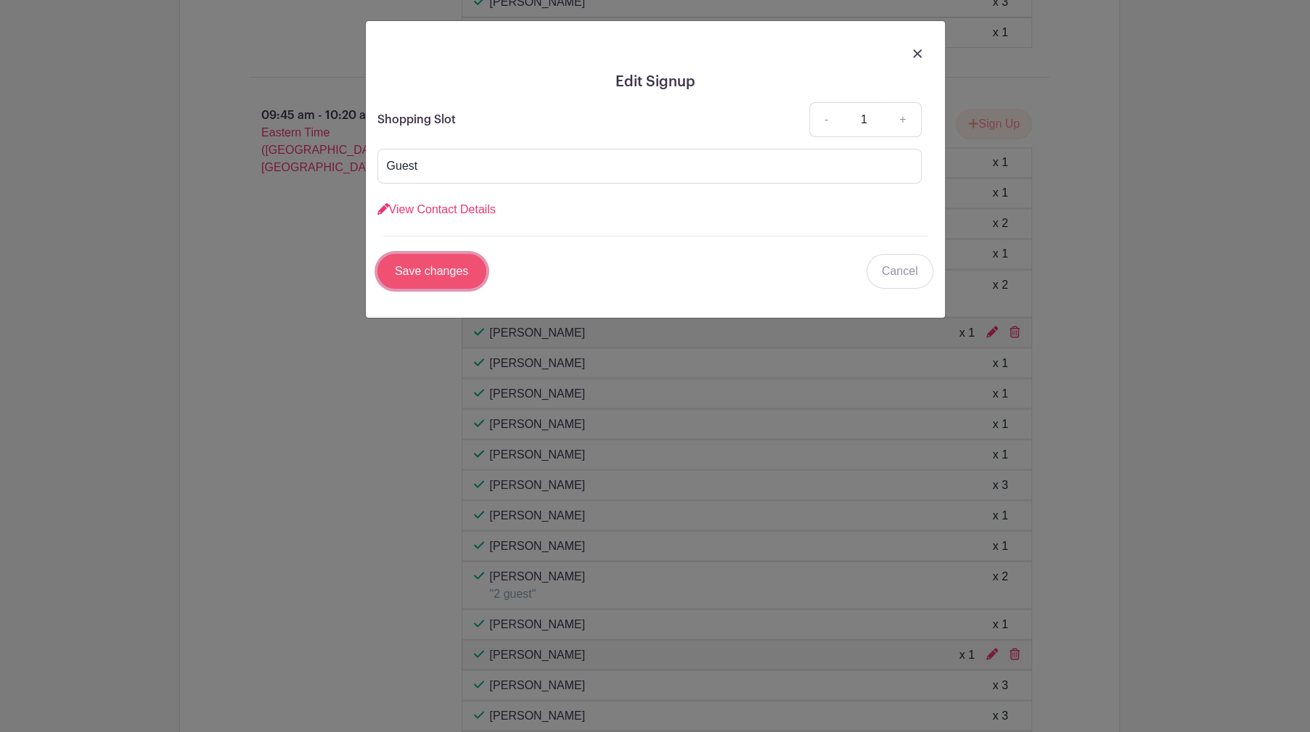
click at [448, 276] on input "Save changes" at bounding box center [431, 271] width 109 height 35
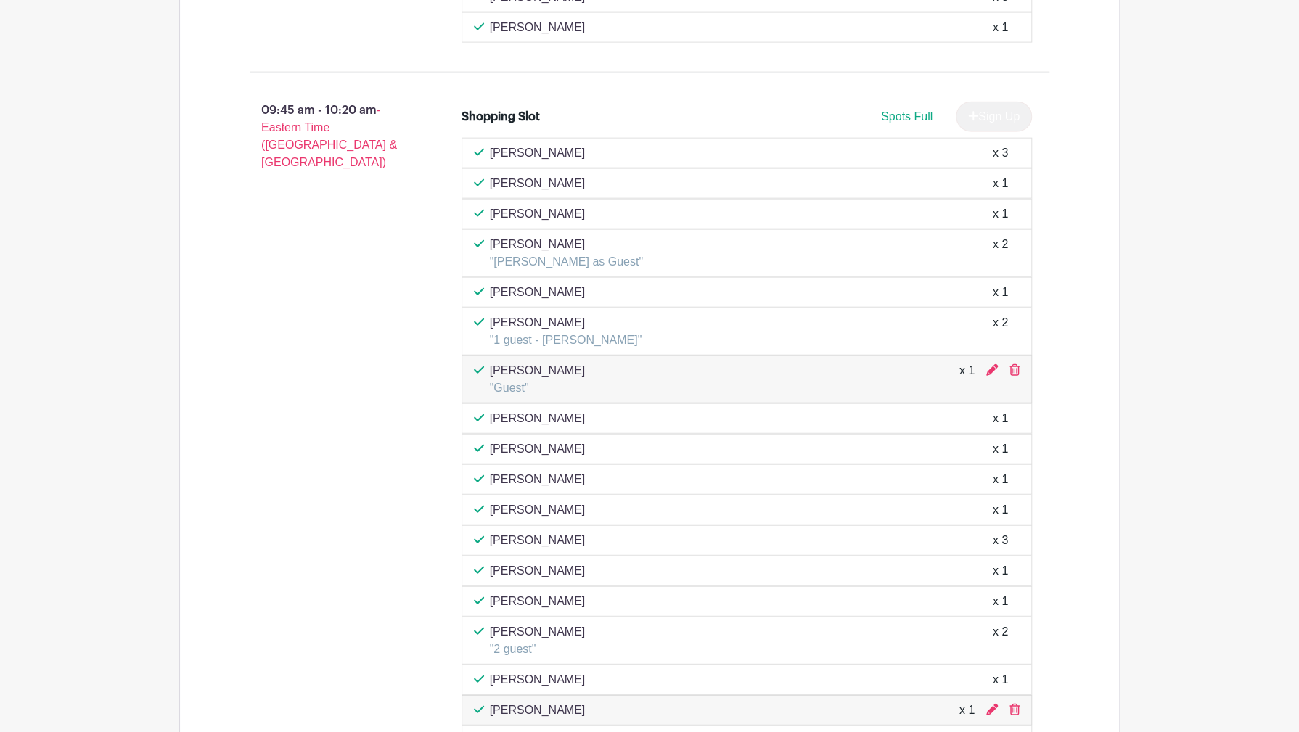
scroll to position [2049, 0]
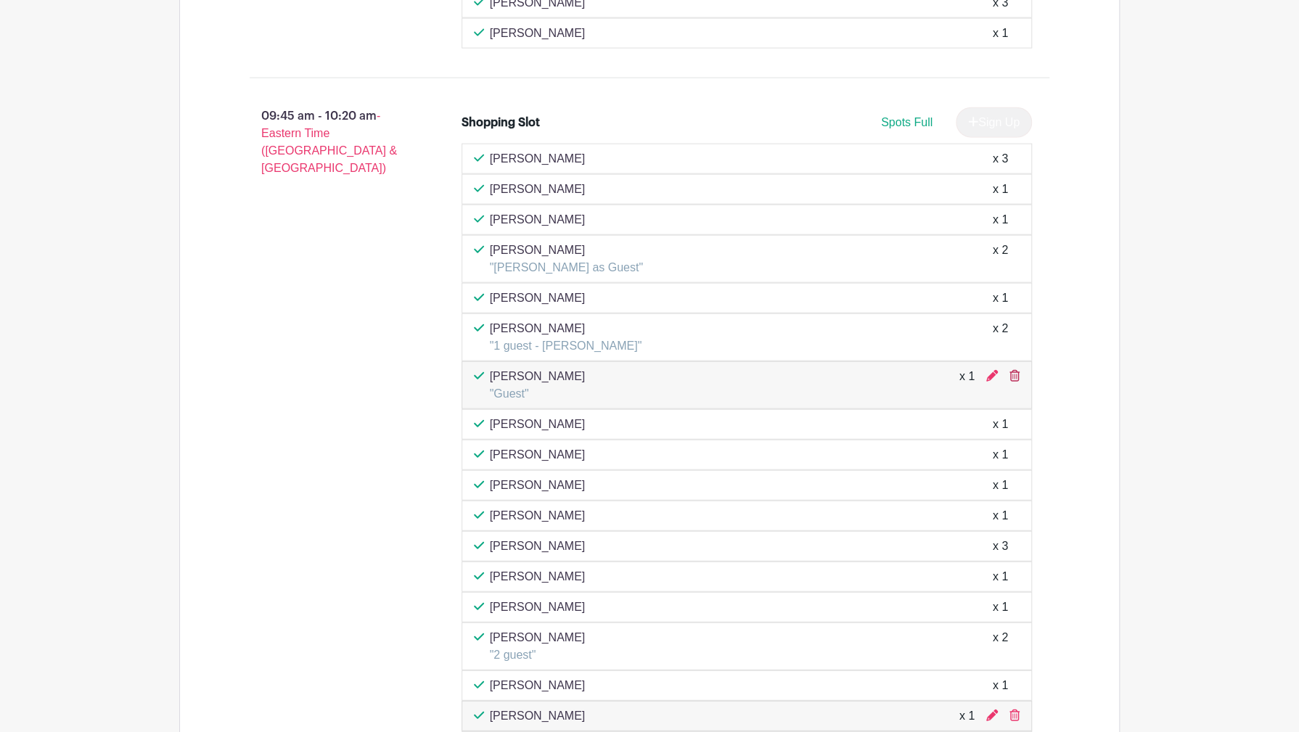
click at [1012, 374] on icon at bounding box center [1015, 376] width 10 height 12
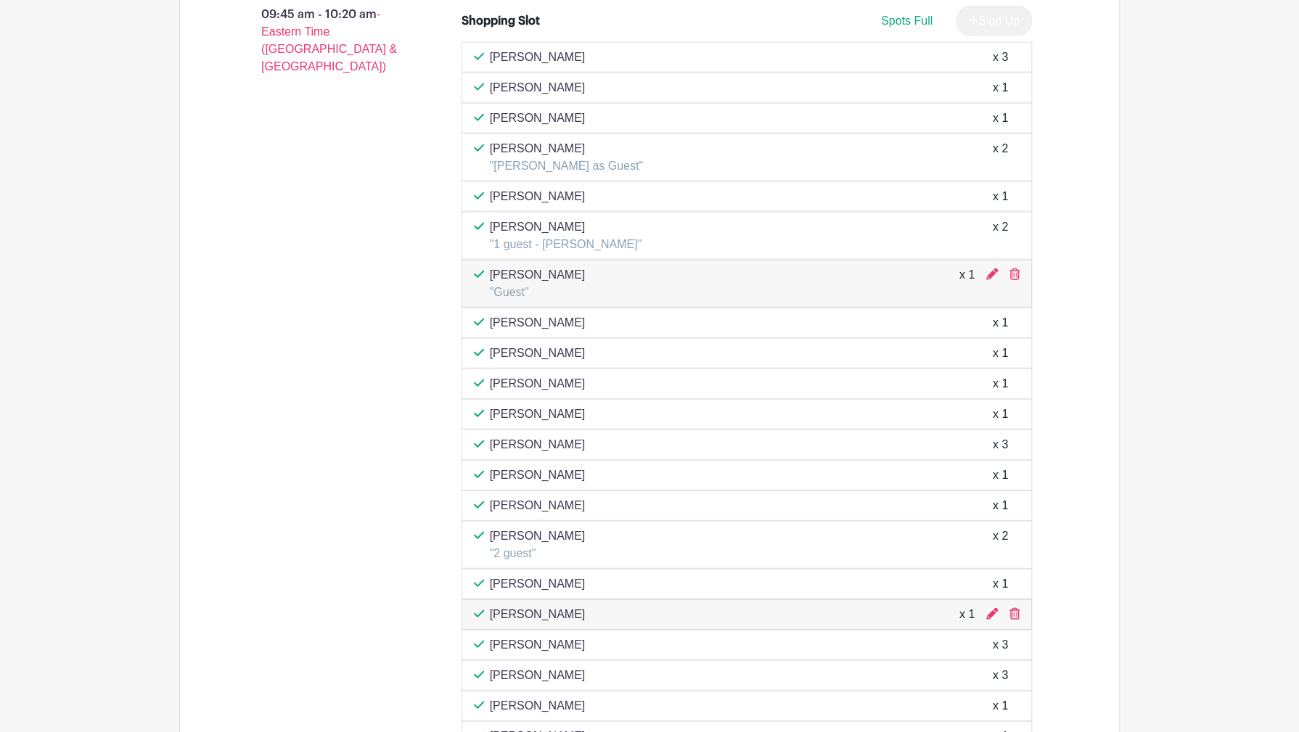
scroll to position [2339, 0]
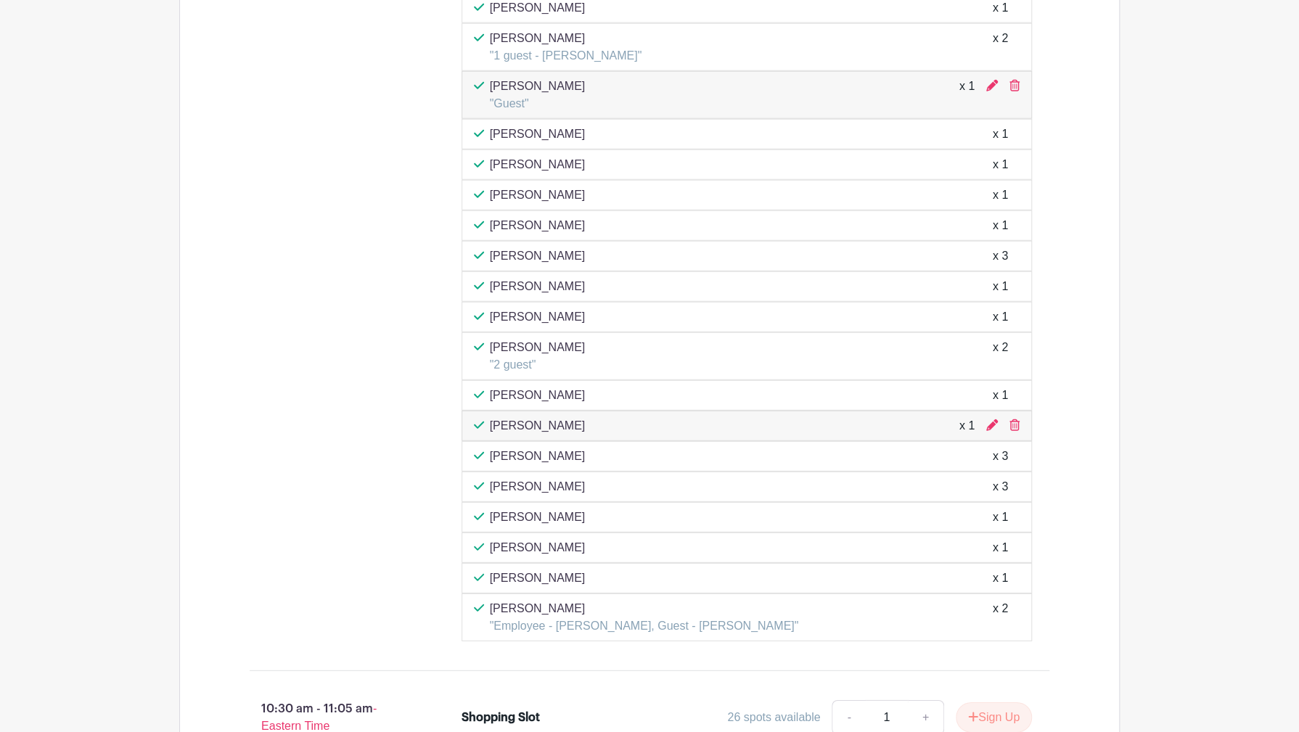
click at [828, 428] on div "Sankar Sambandham x 1" at bounding box center [747, 425] width 547 height 17
click at [991, 420] on icon at bounding box center [992, 426] width 12 height 12
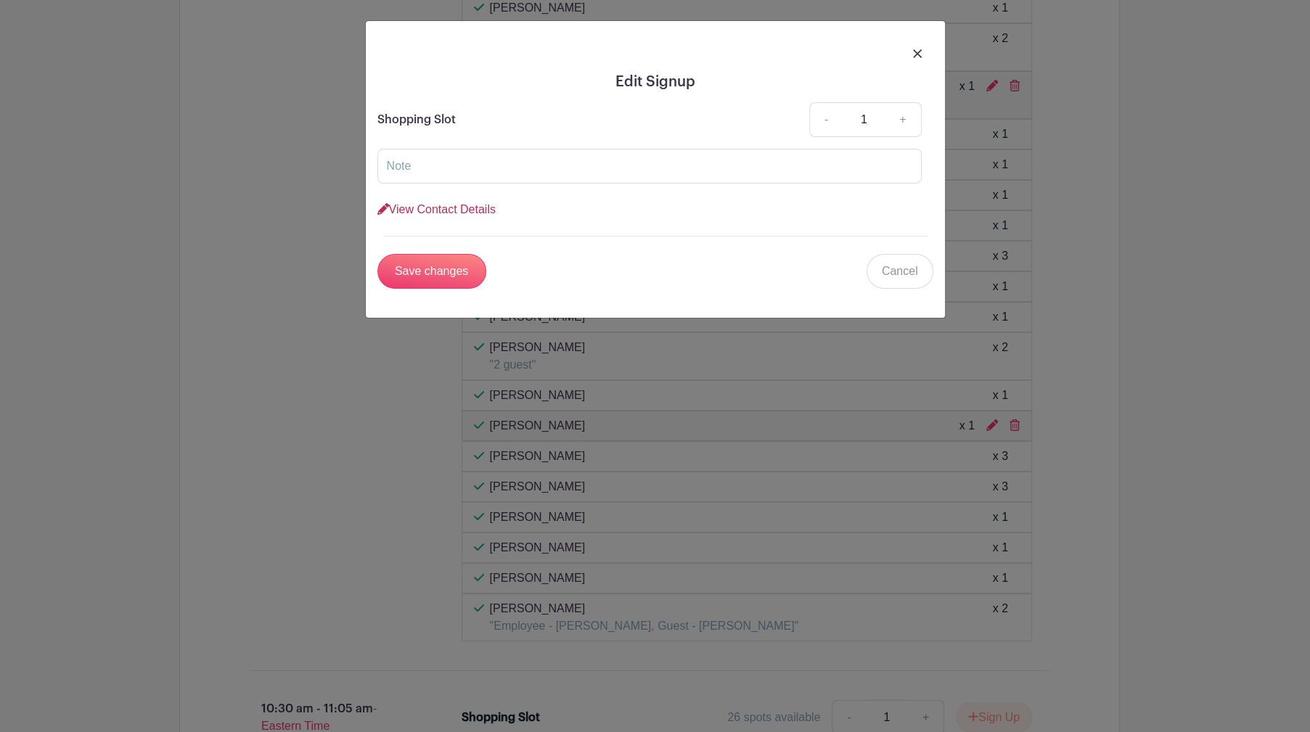
click at [474, 212] on link "View Contact Details" at bounding box center [436, 209] width 118 height 12
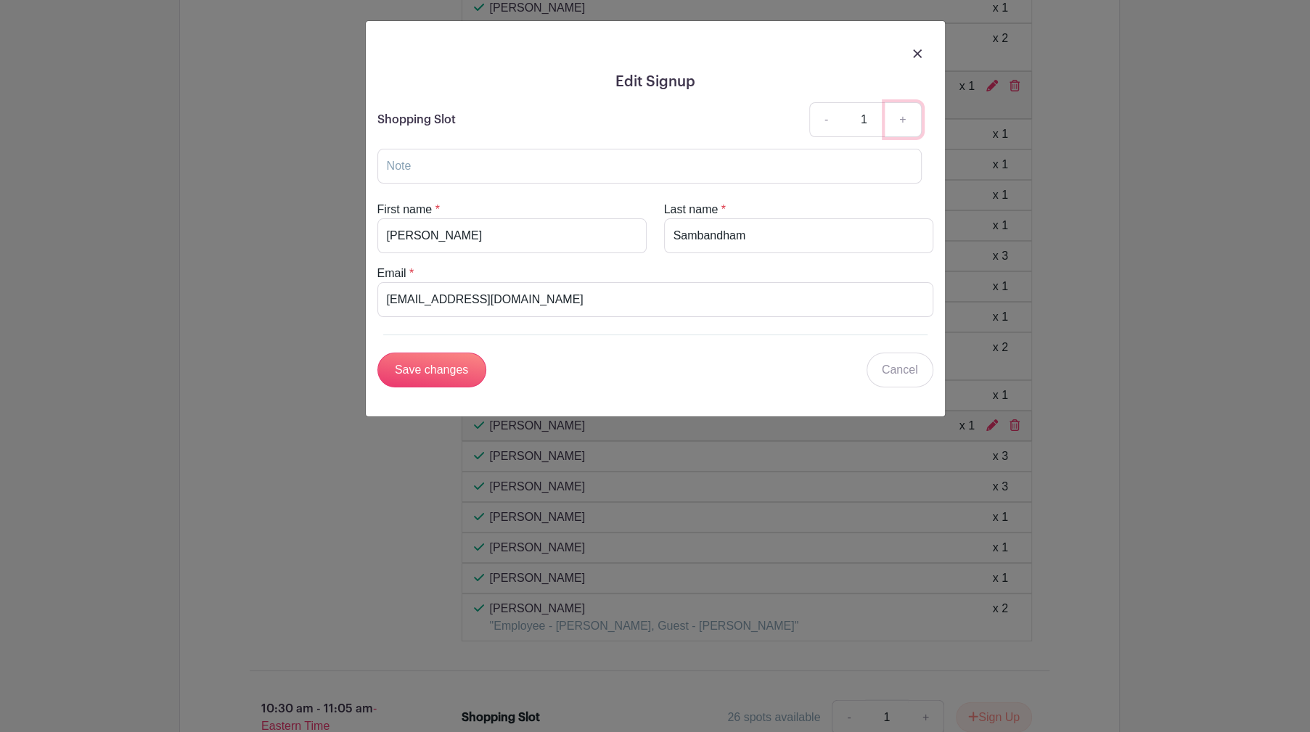
click at [905, 117] on link "+" at bounding box center [903, 119] width 36 height 35
click at [906, 117] on link "+" at bounding box center [903, 119] width 36 height 35
click at [921, 54] on div at bounding box center [655, 53] width 556 height 41
click at [915, 55] on img at bounding box center [917, 53] width 9 height 9
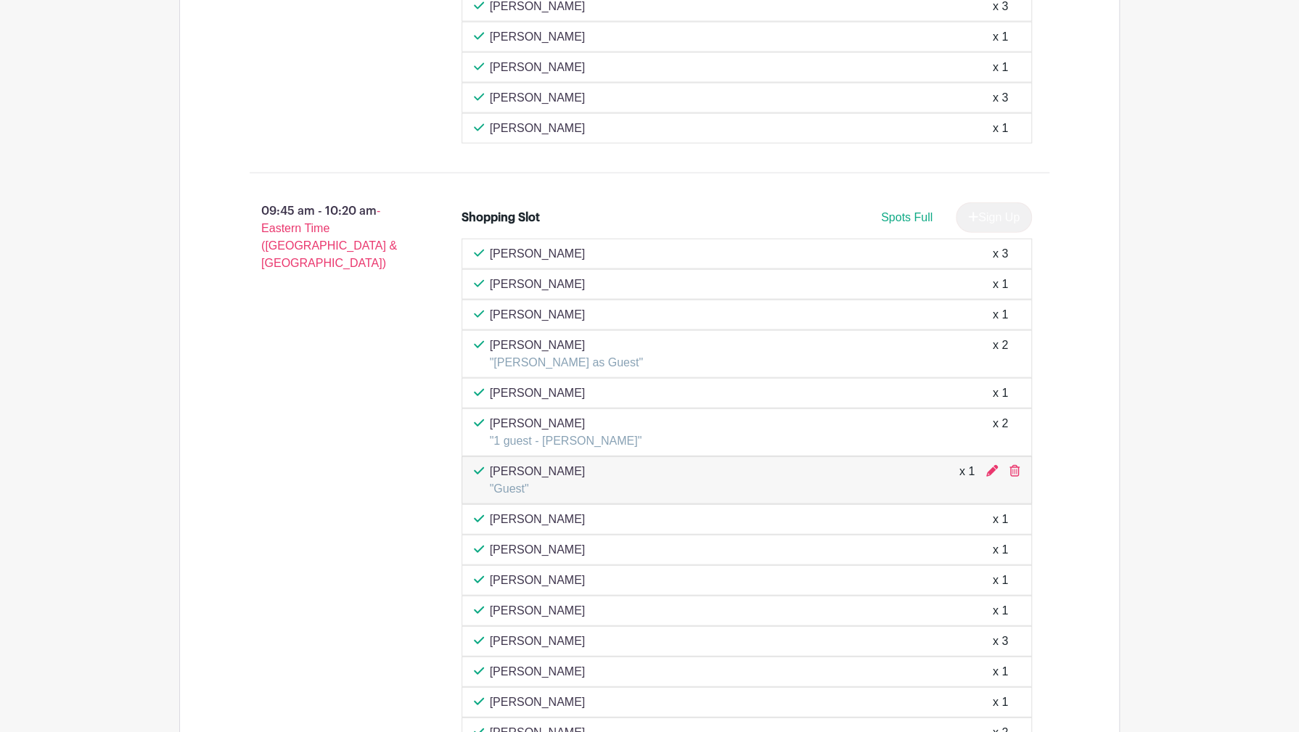
scroll to position [1977, 0]
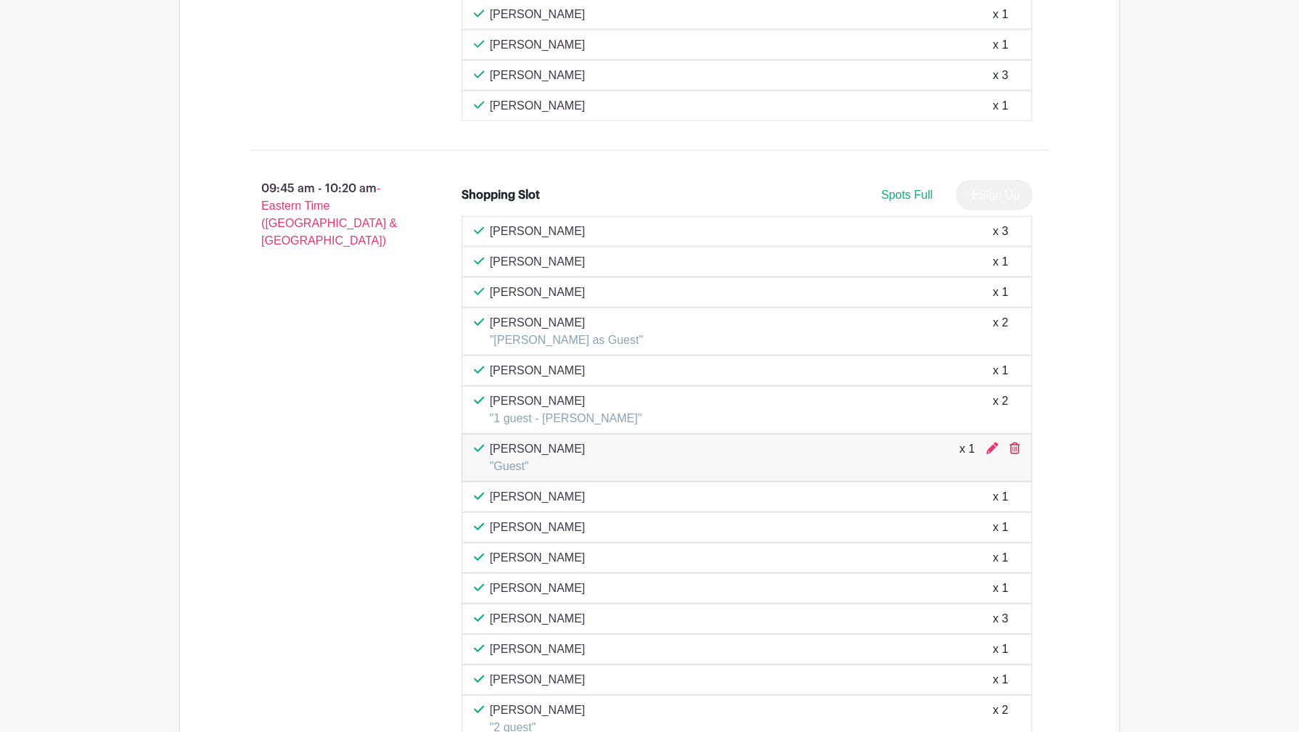
click at [1010, 445] on icon at bounding box center [1015, 449] width 10 height 12
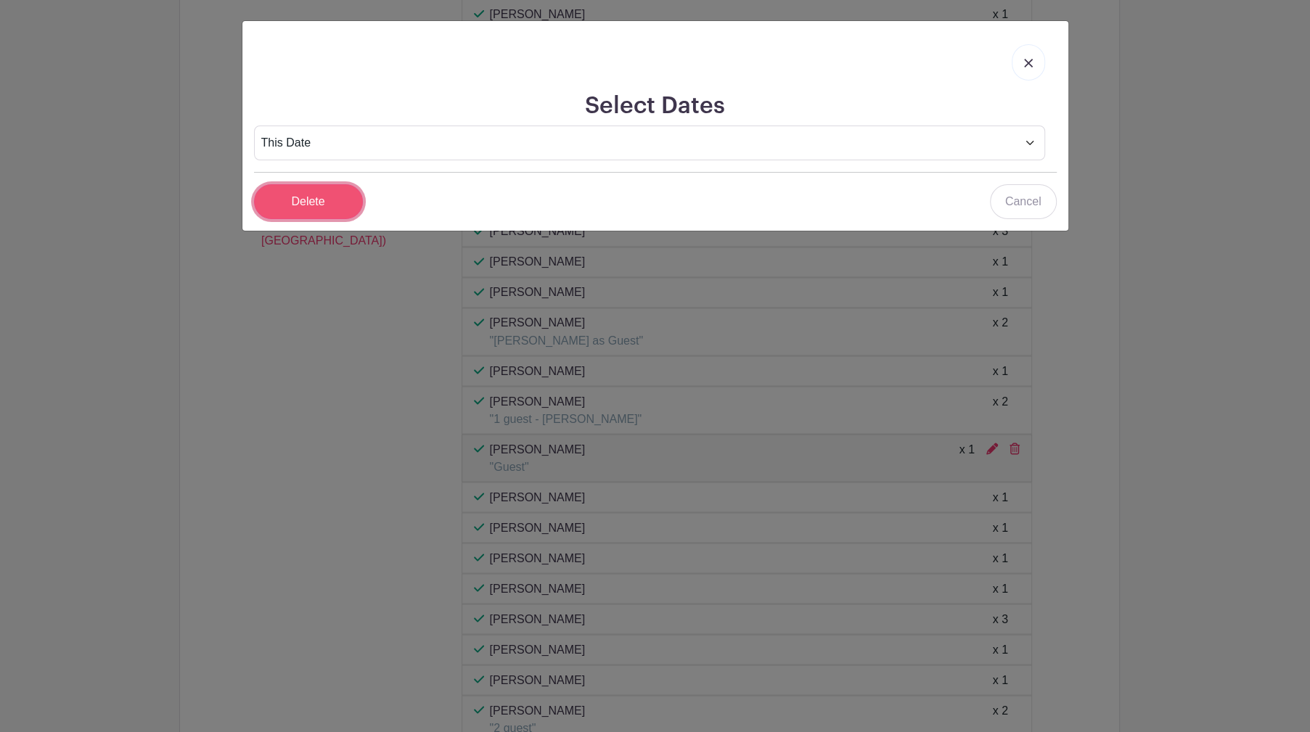
click at [327, 206] on input "Delete" at bounding box center [308, 201] width 109 height 35
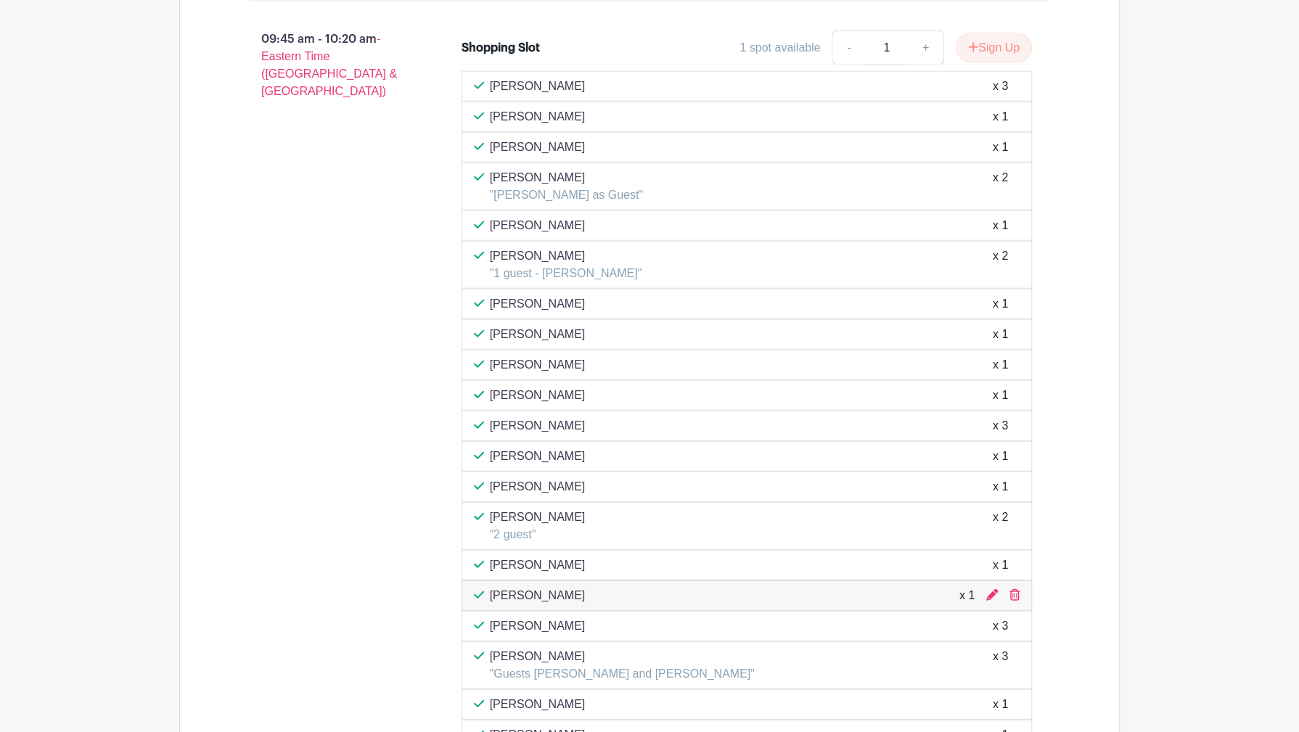
scroll to position [2194, 0]
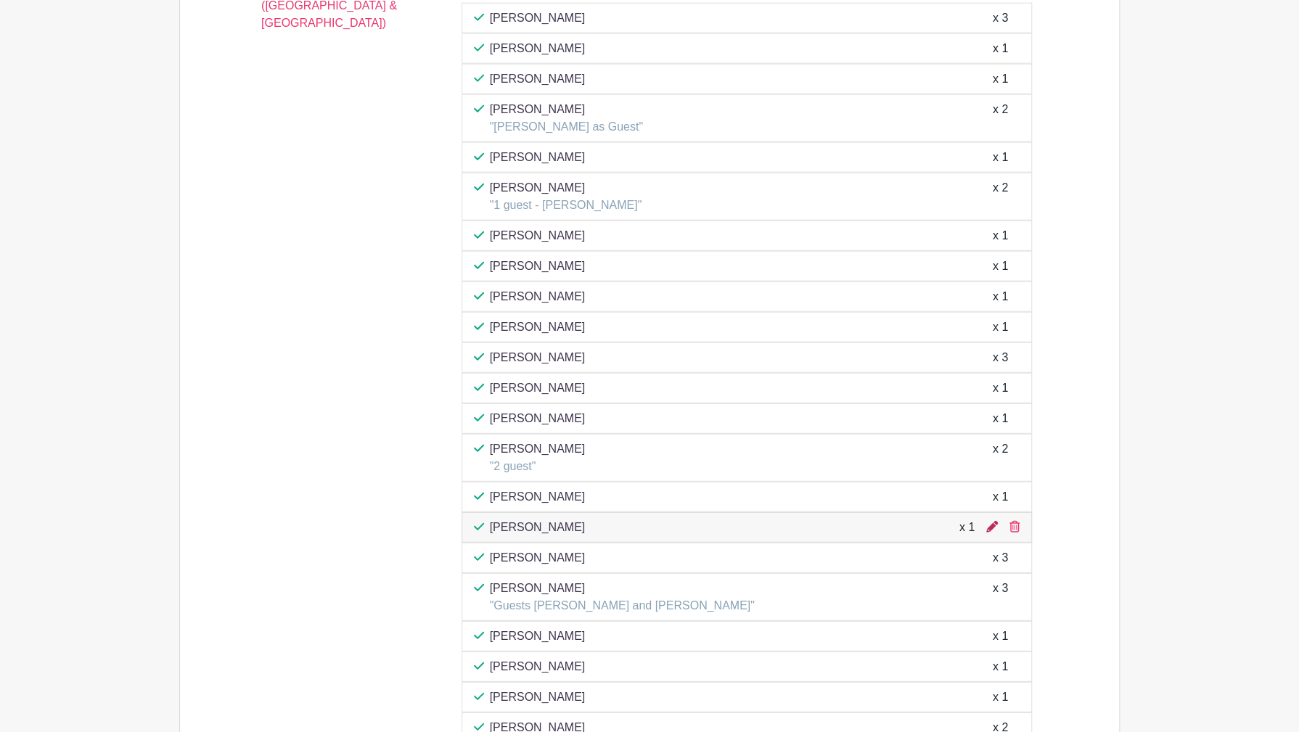
click at [993, 521] on icon at bounding box center [992, 527] width 12 height 12
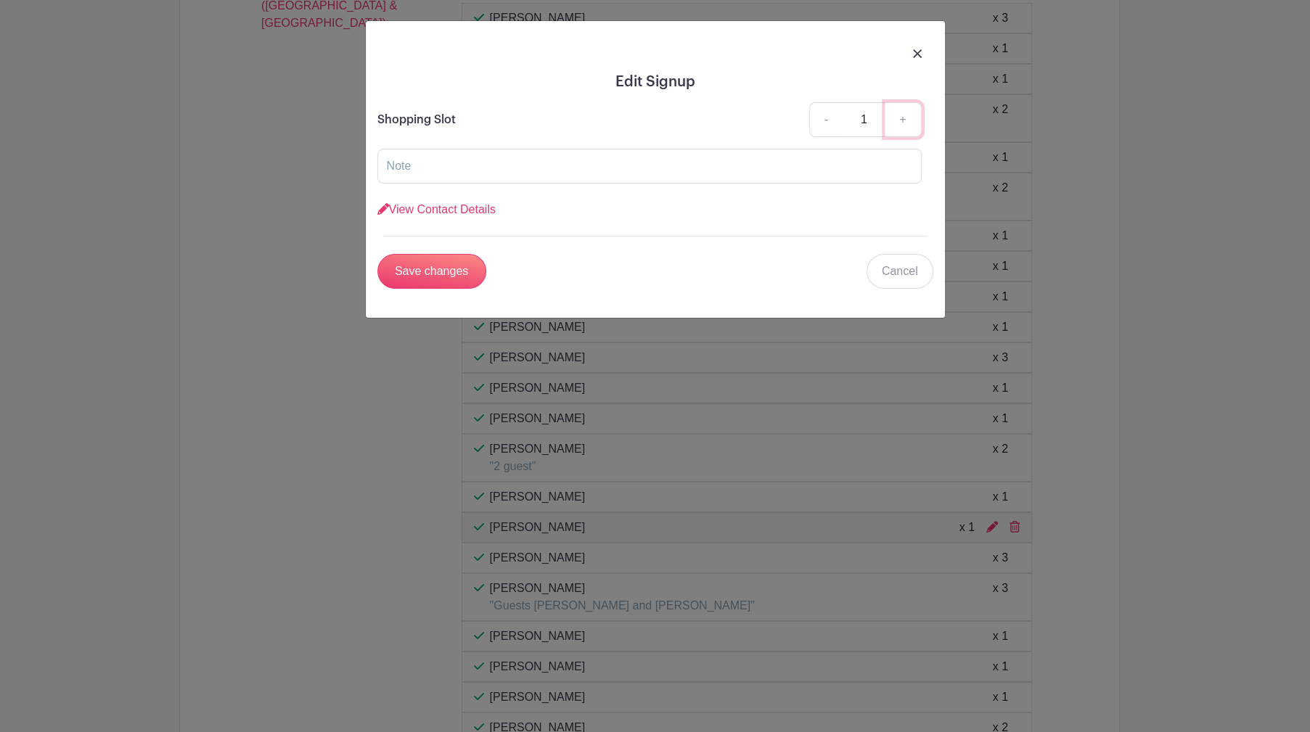
click at [903, 117] on link "+" at bounding box center [903, 119] width 36 height 35
type input "2"
click at [440, 173] on input "text" at bounding box center [649, 166] width 544 height 35
type input "1 guest"
click at [433, 271] on input "Save changes" at bounding box center [431, 271] width 109 height 35
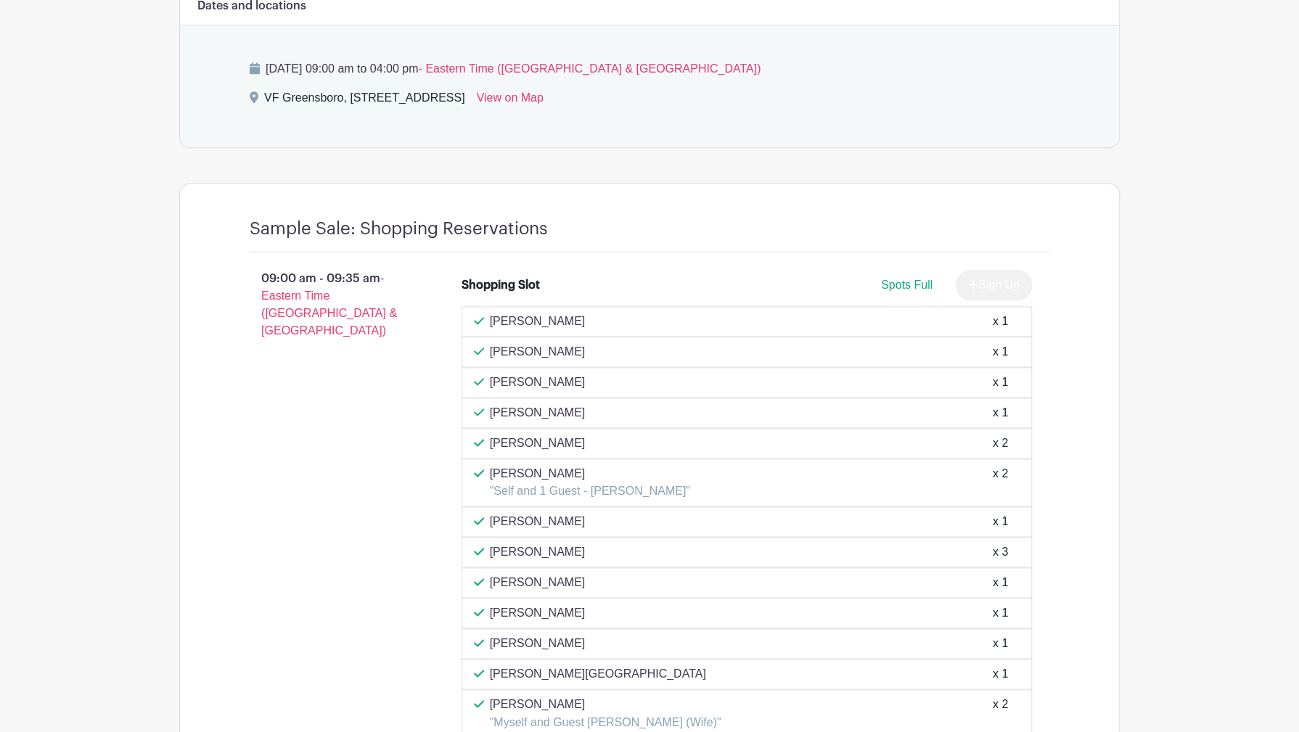
scroll to position [815, 0]
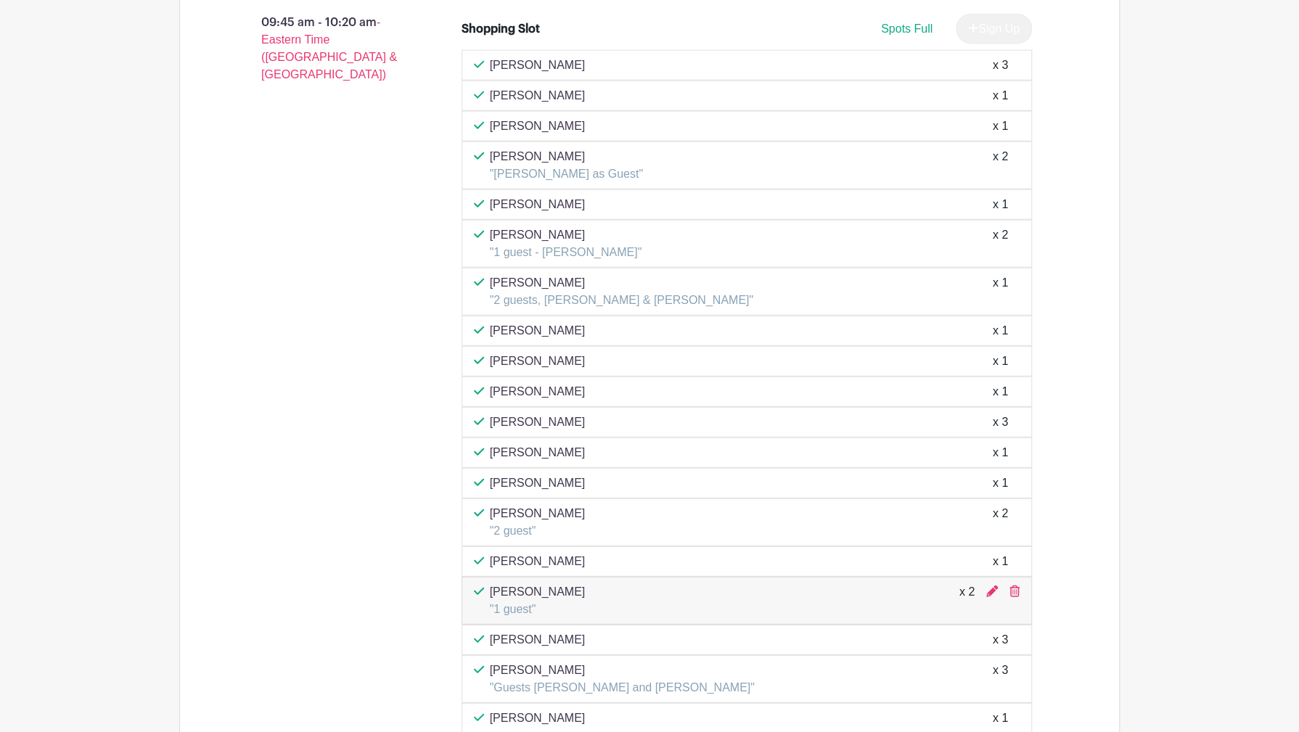
scroll to position [2250, 0]
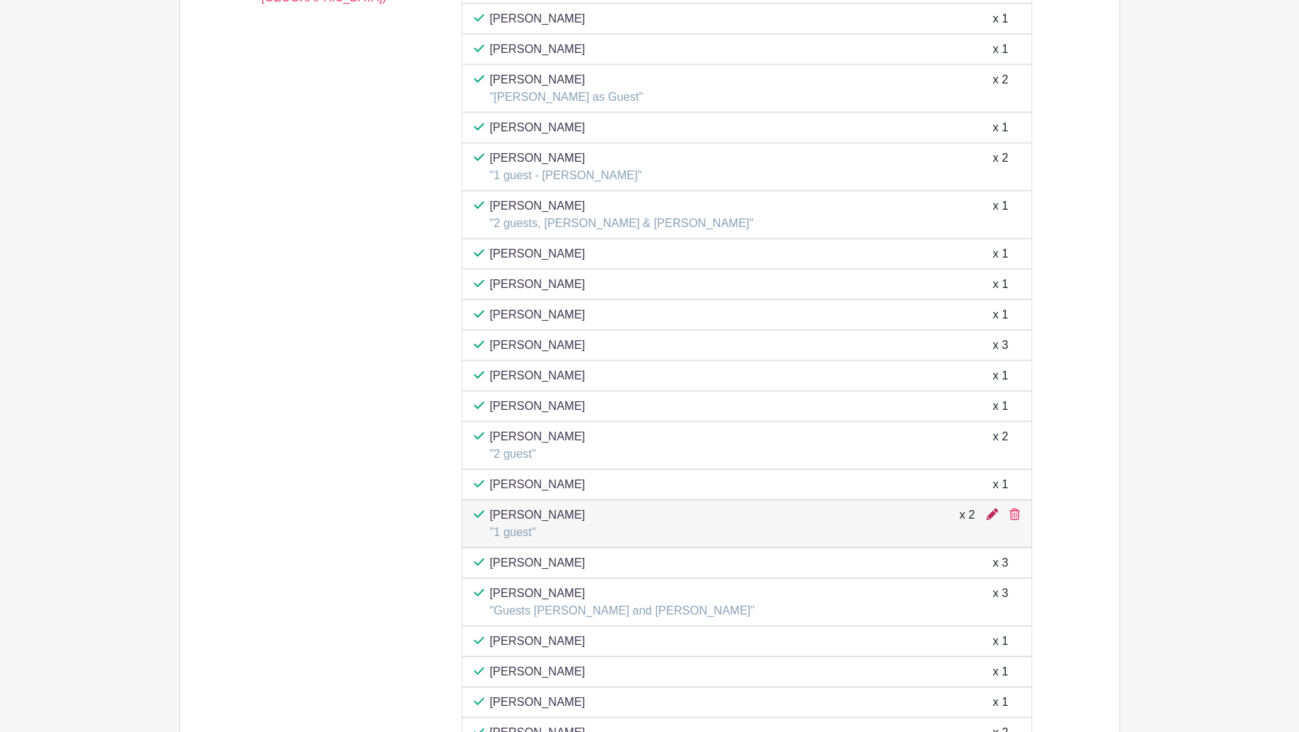
click at [992, 509] on icon at bounding box center [992, 515] width 12 height 12
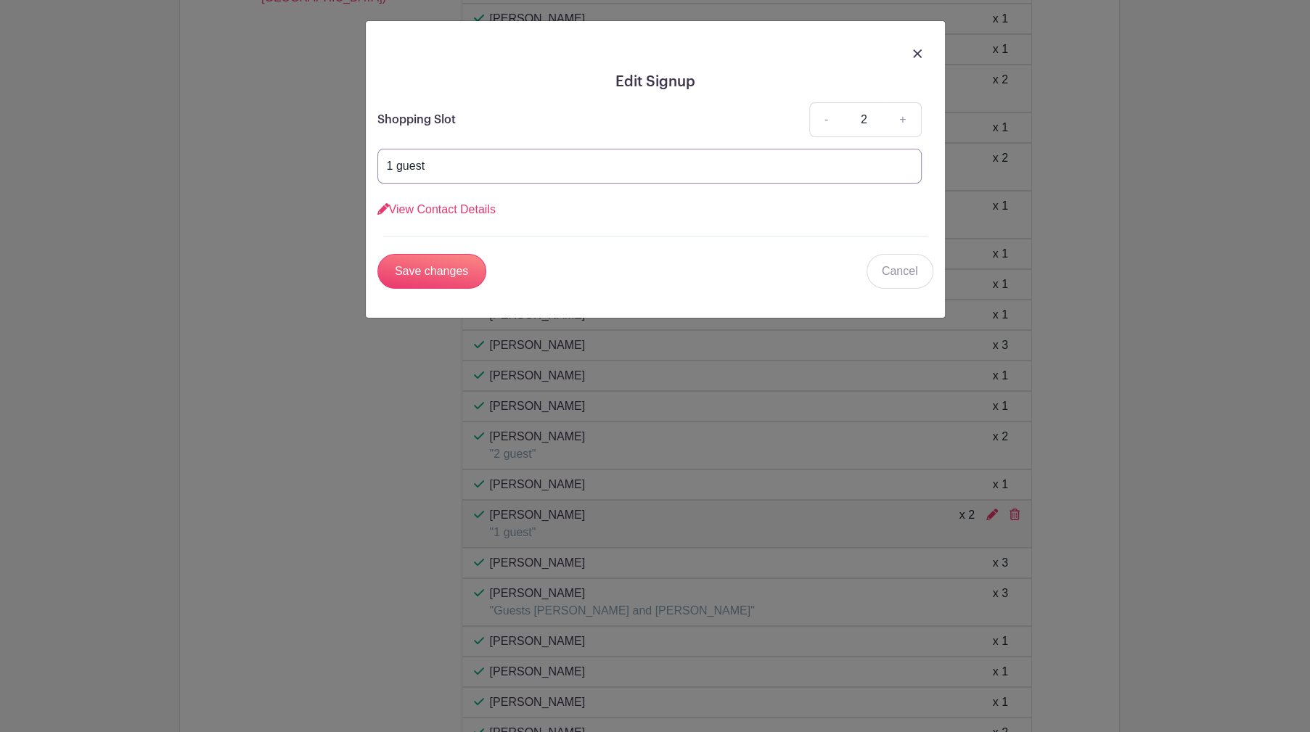
click at [457, 165] on input "1 guest" at bounding box center [649, 166] width 544 height 35
type input "1 guest - Sujatha Sankar"
click at [450, 269] on input "Save changes" at bounding box center [431, 271] width 109 height 35
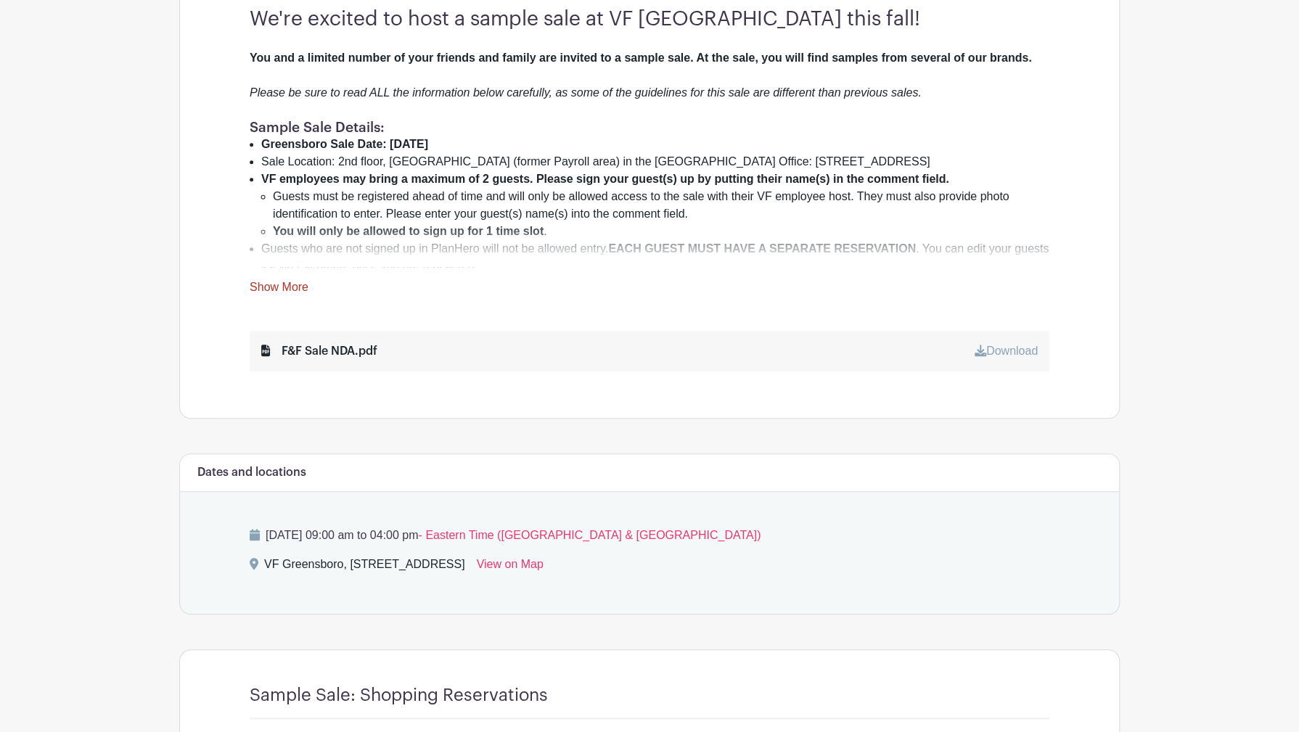
scroll to position [436, 0]
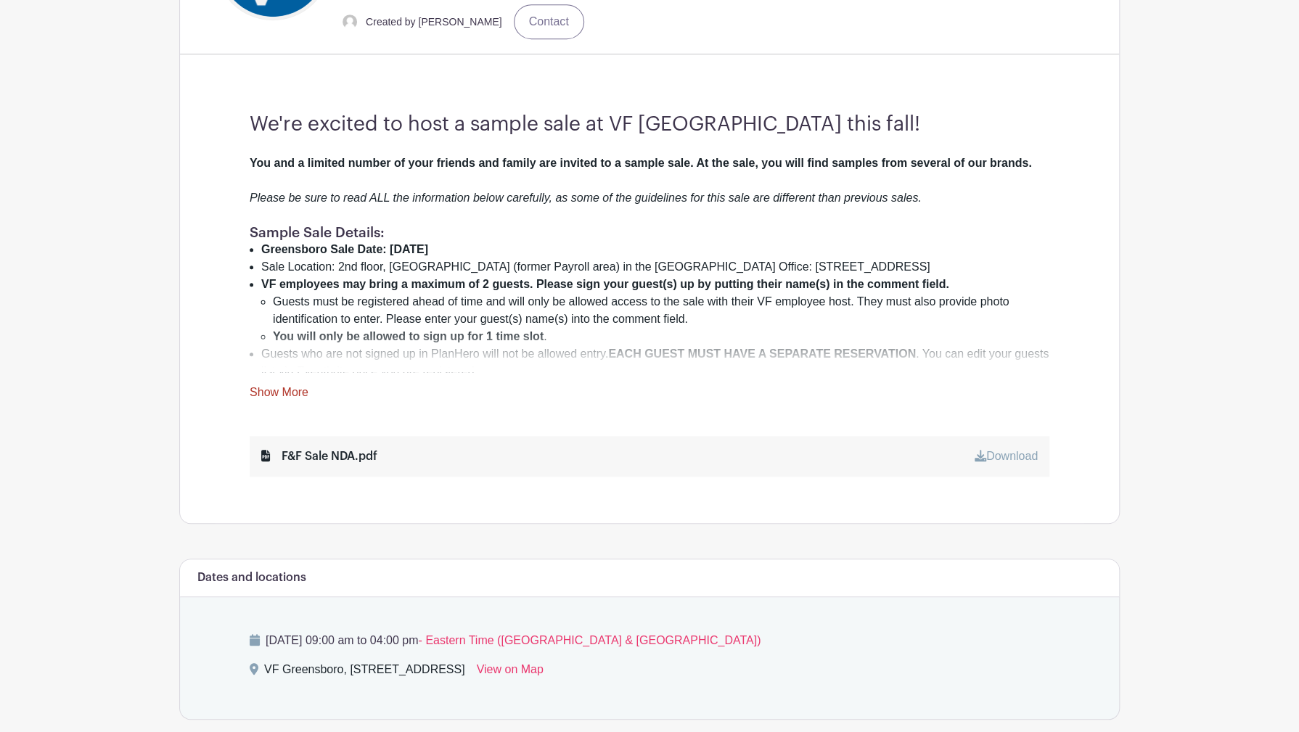
click at [1013, 453] on link "Download" at bounding box center [1006, 456] width 63 height 12
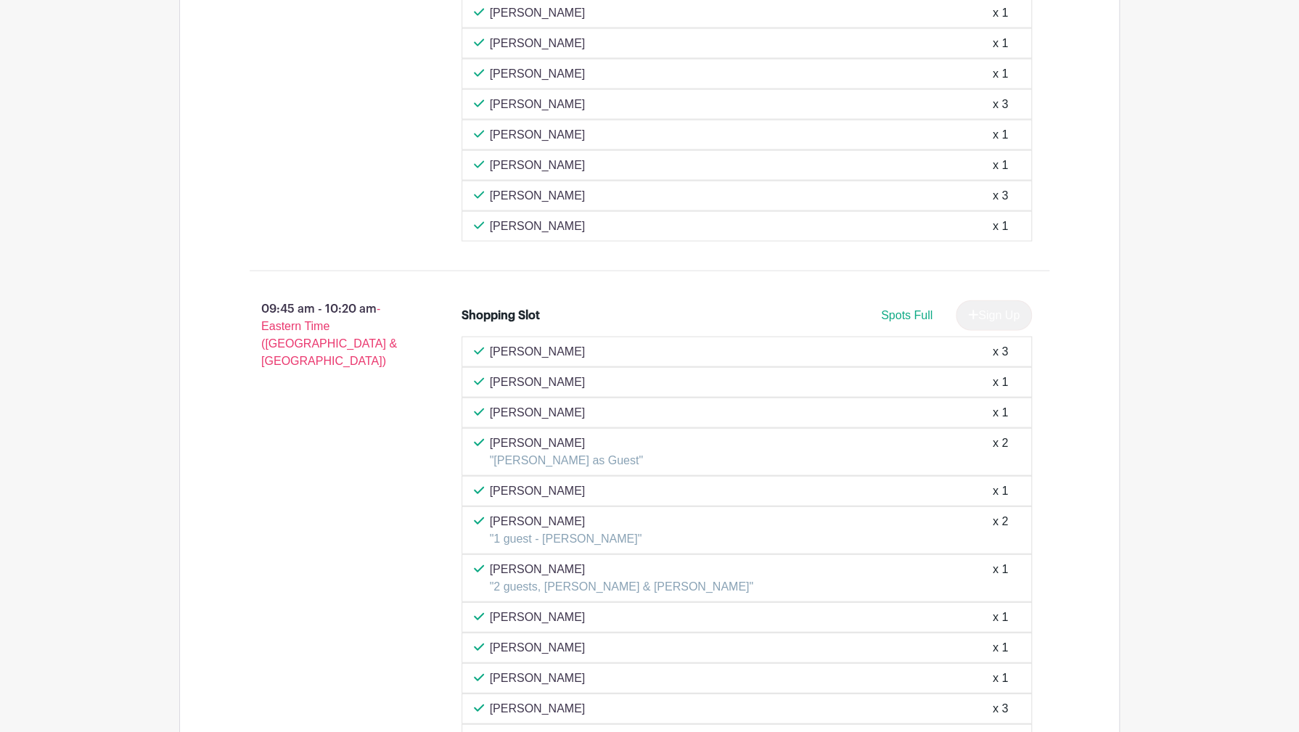
scroll to position [1686, 0]
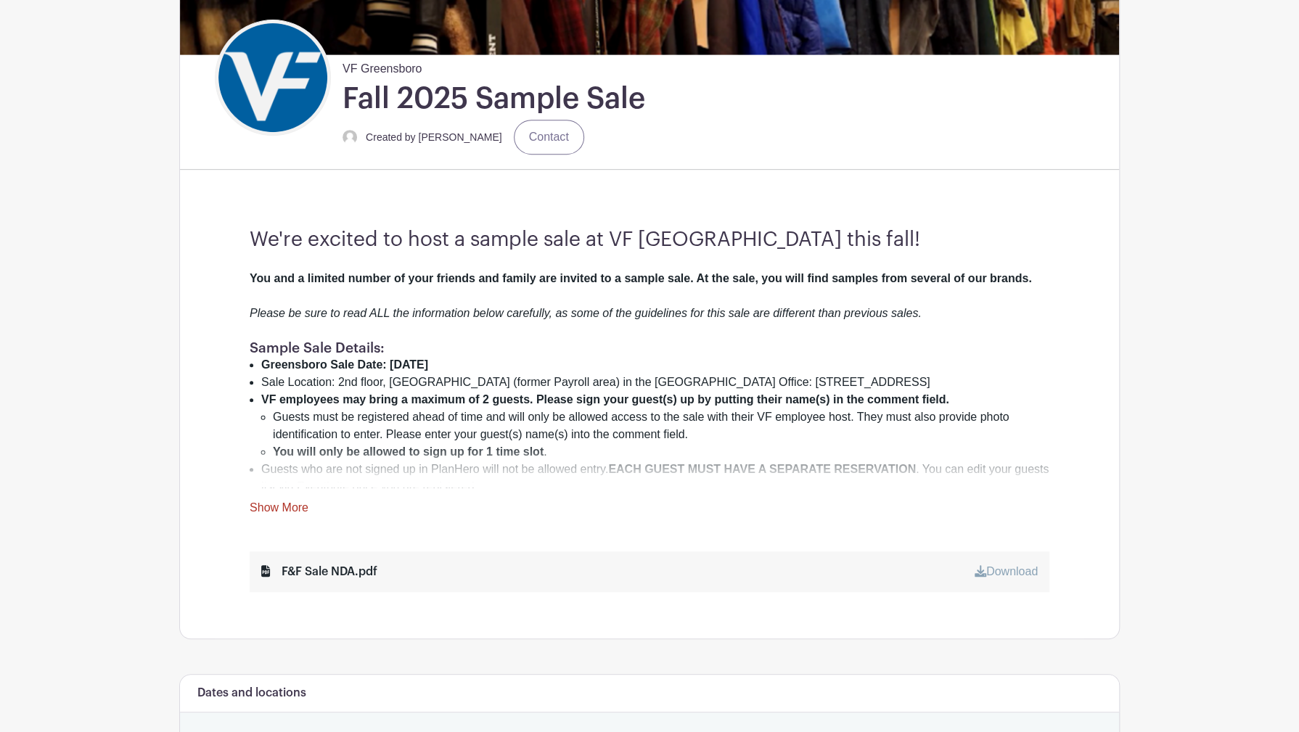
scroll to position [282, 0]
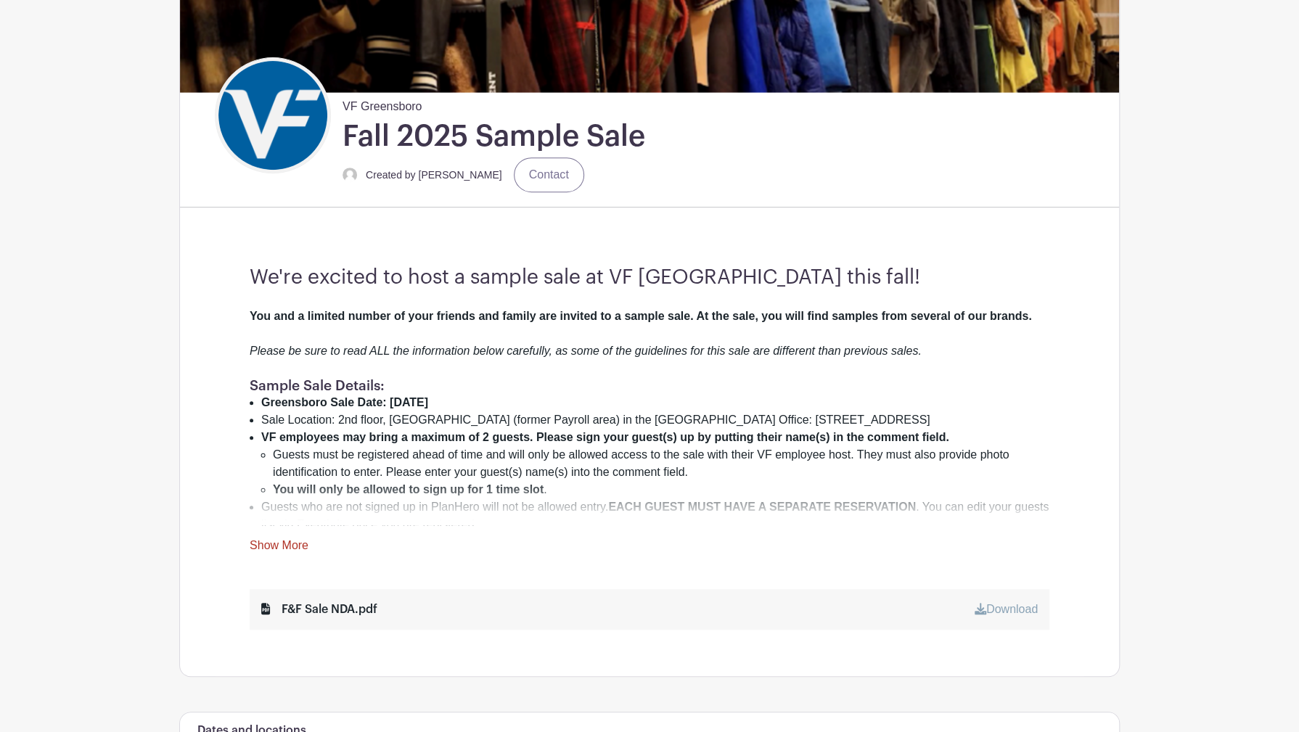
click at [279, 548] on link "Show More" at bounding box center [279, 548] width 59 height 18
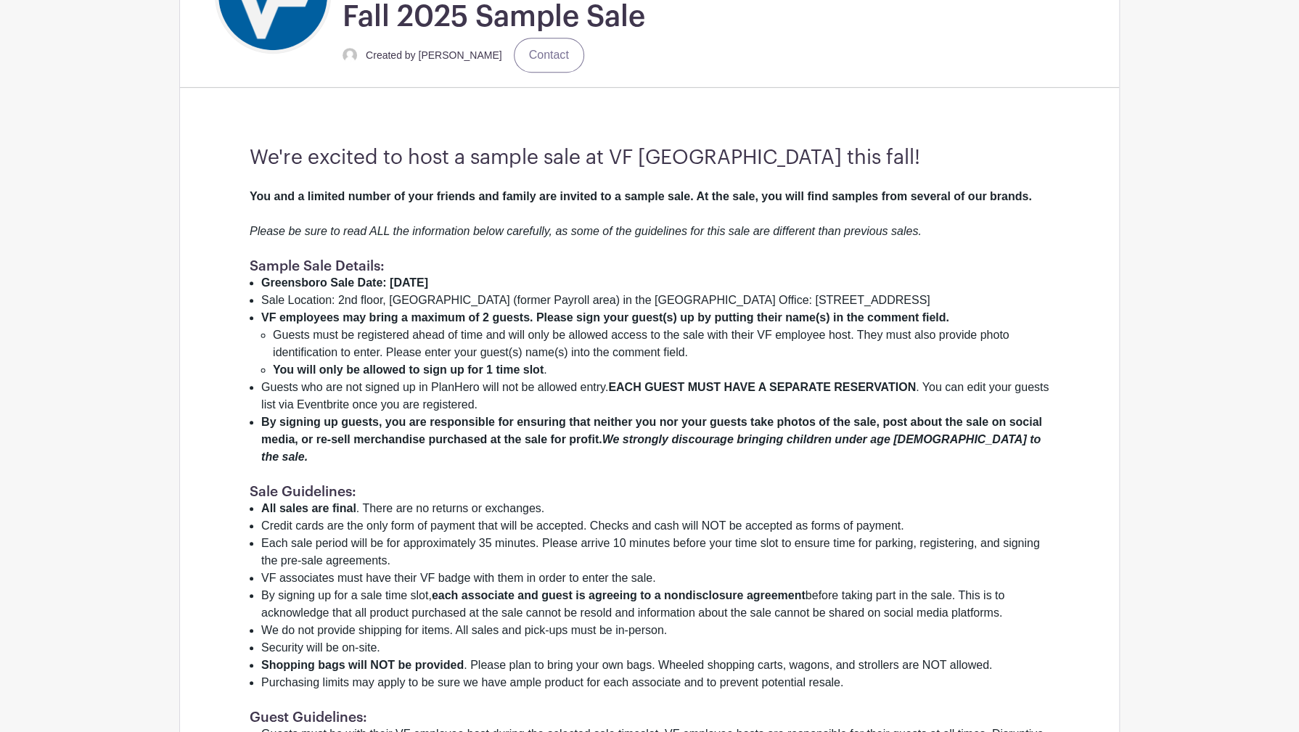
scroll to position [428, 0]
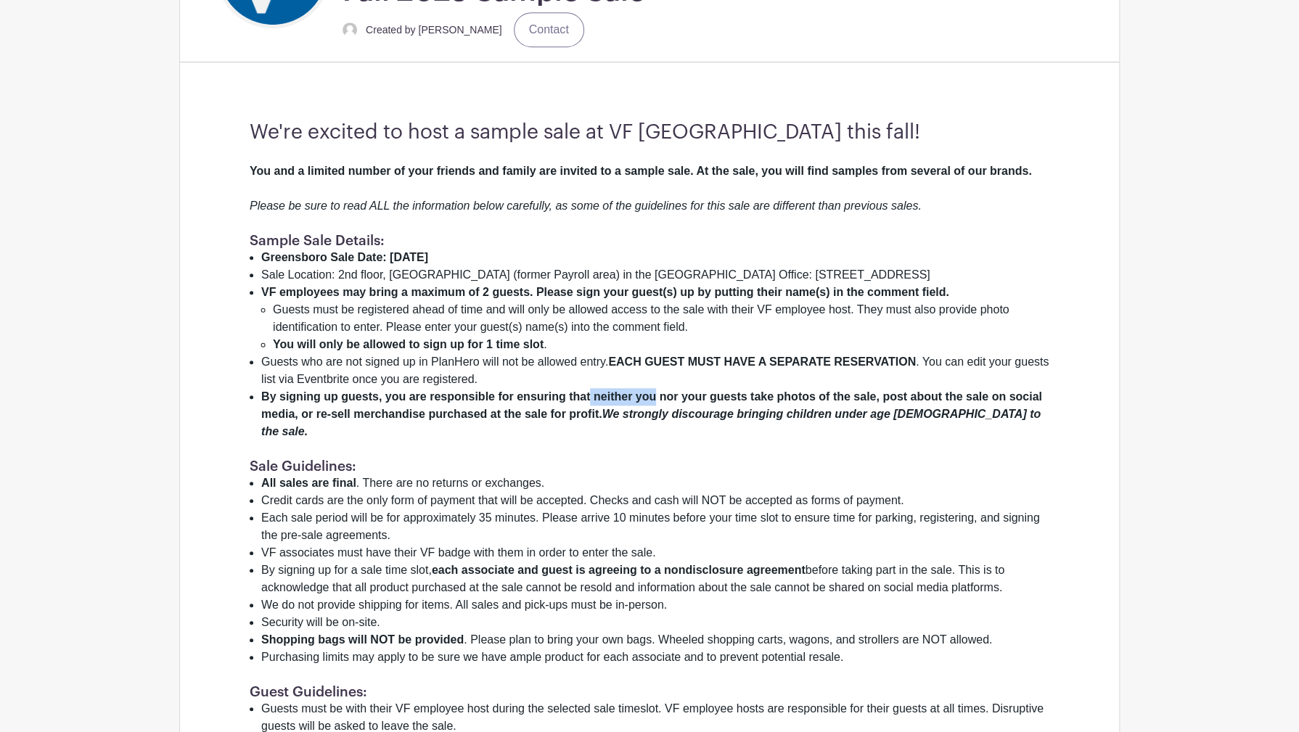
drag, startPoint x: 591, startPoint y: 394, endPoint x: 653, endPoint y: 393, distance: 62.4
click at [653, 393] on strong "By signing up guests, you are responsible for ensuring that neither you nor you…" at bounding box center [651, 406] width 781 height 30
click at [933, 405] on li "By signing up guests, you are responsible for ensuring that neither you nor you…" at bounding box center [655, 414] width 788 height 52
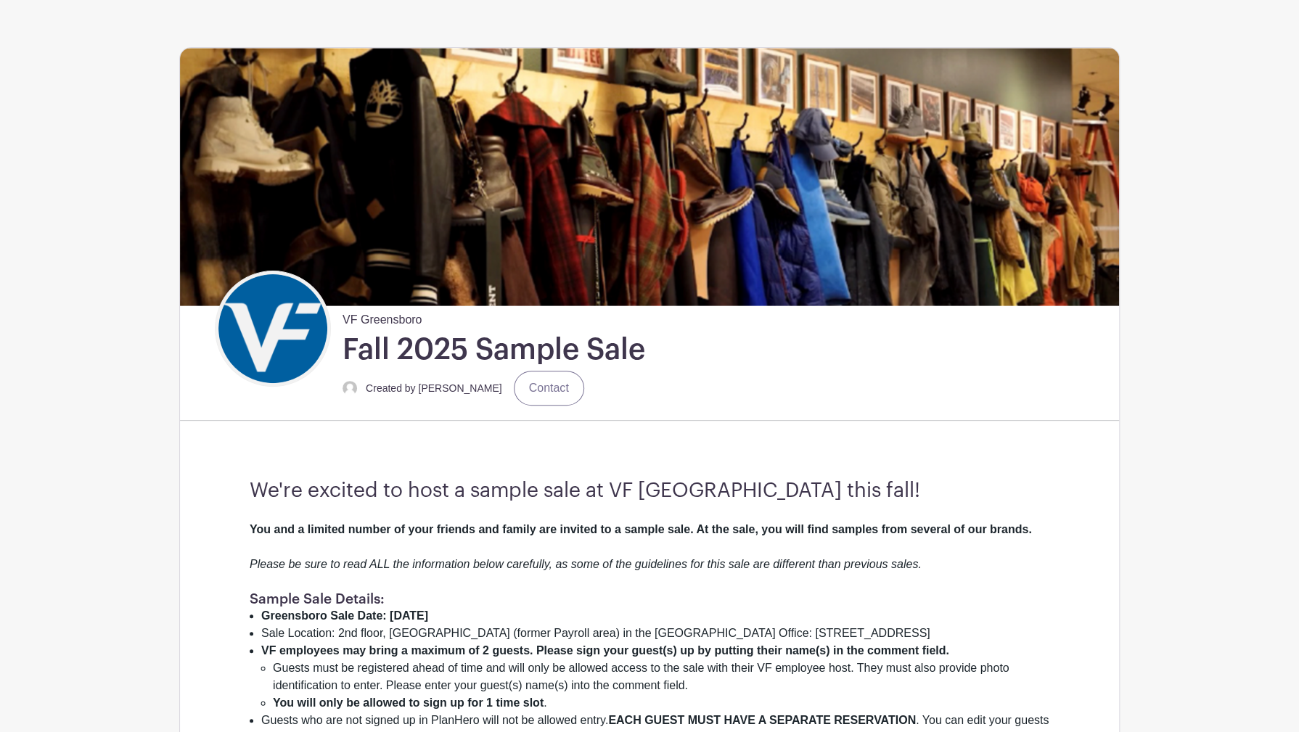
scroll to position [0, 0]
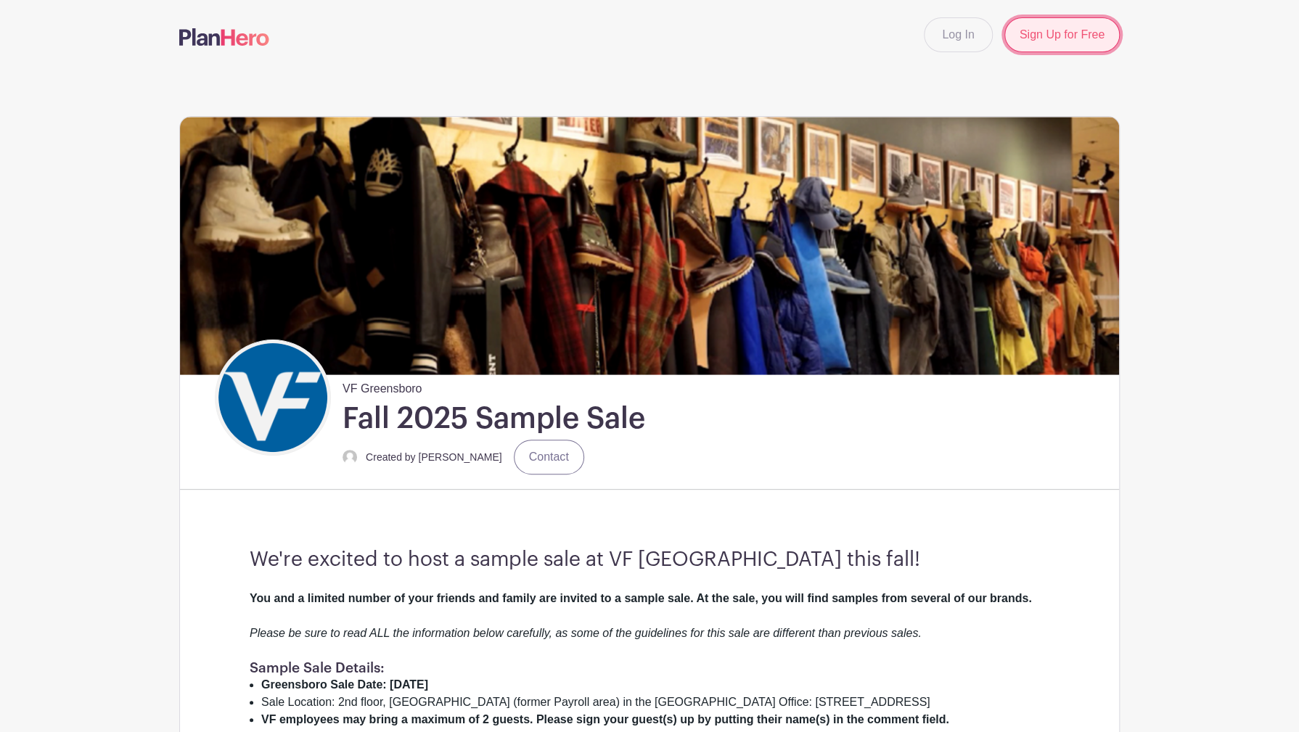
click at [1077, 43] on link "Sign Up for Free" at bounding box center [1062, 34] width 115 height 35
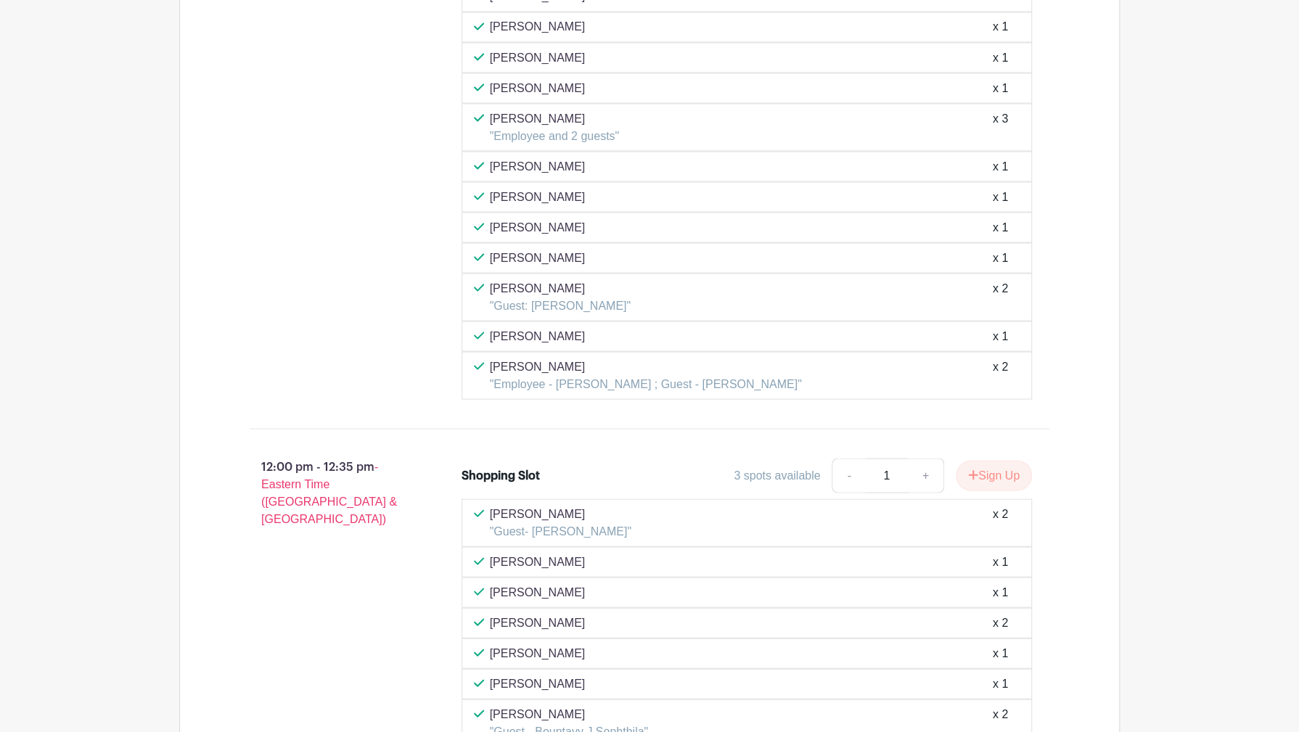
scroll to position [5140, 0]
